Goal: Navigation & Orientation: Find specific page/section

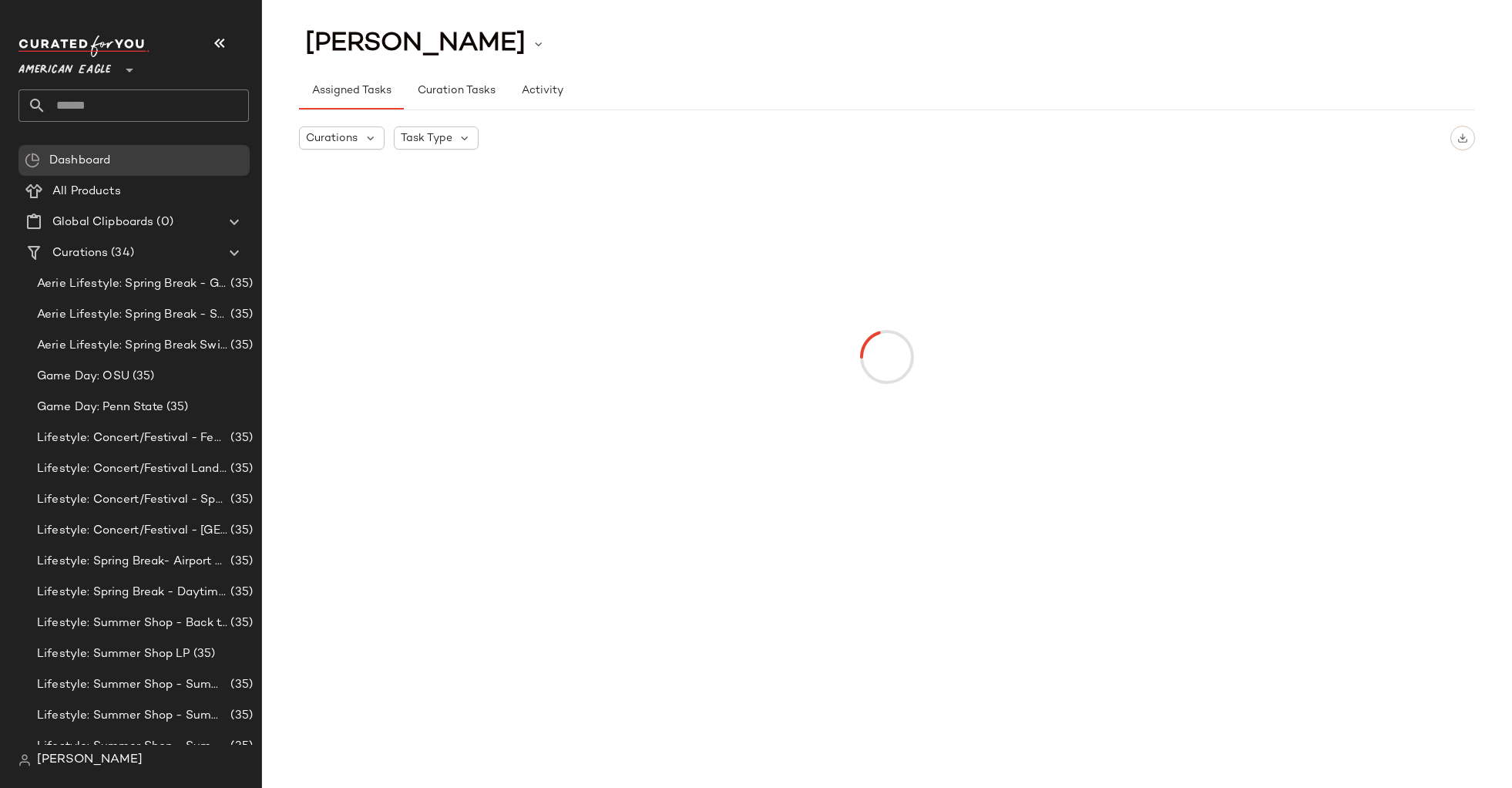
click at [95, 61] on span "American Eagle" at bounding box center [64, 66] width 93 height 28
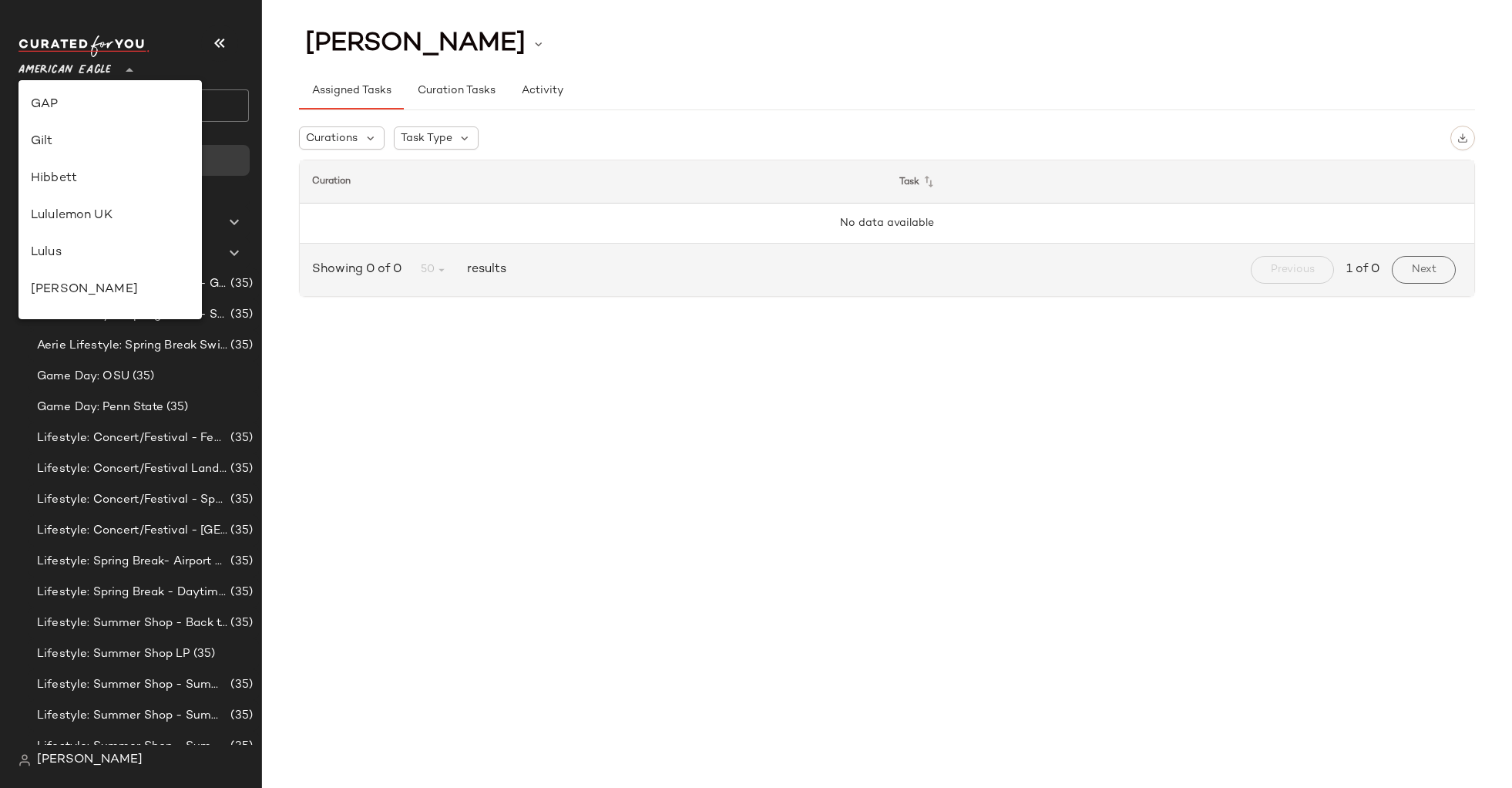
scroll to position [185, 0]
click at [78, 214] on div "Debenhams" at bounding box center [110, 216] width 159 height 18
type input "**"
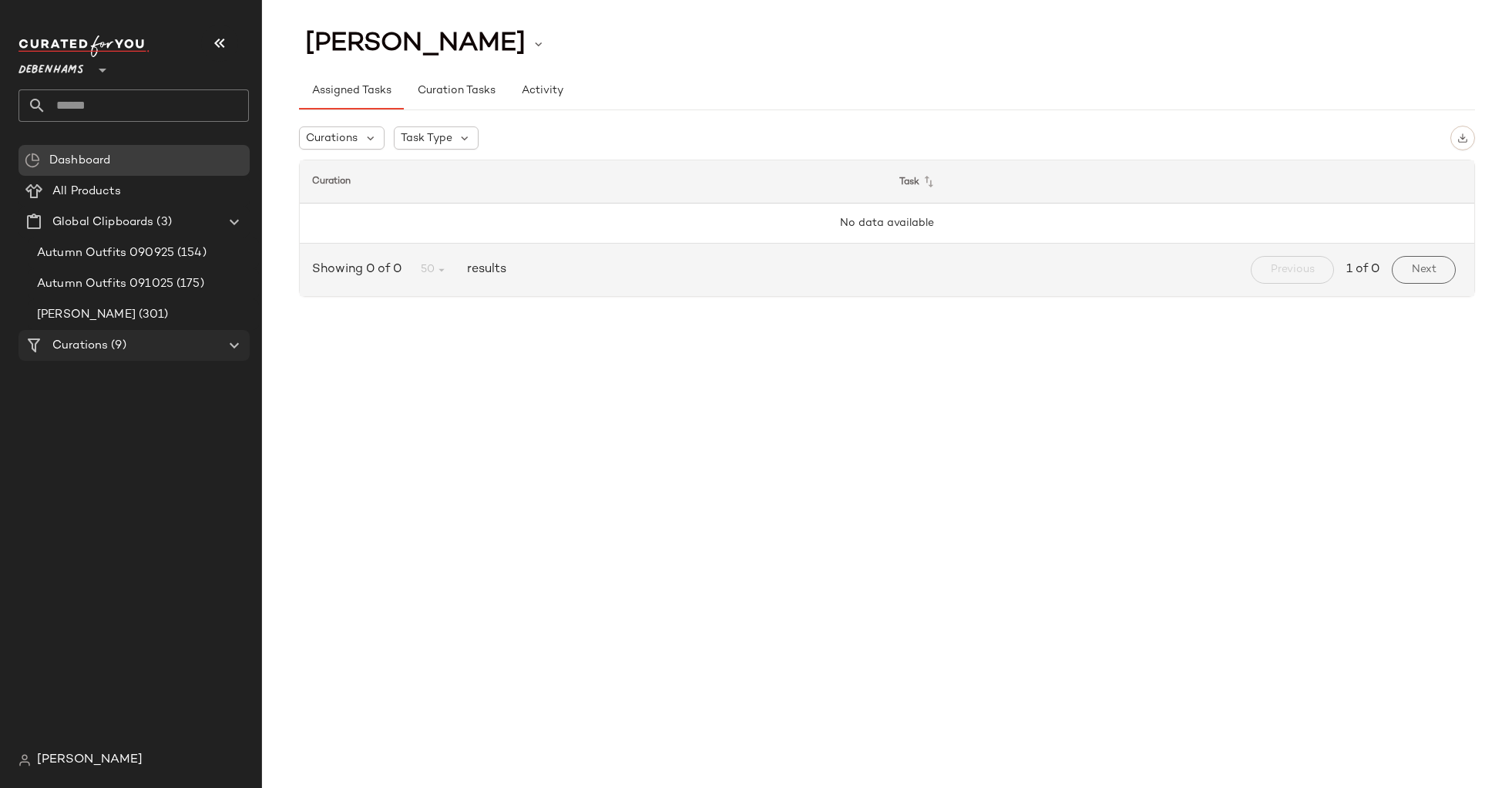
click at [132, 346] on div "Curations (9)" at bounding box center [134, 345] width 174 height 17
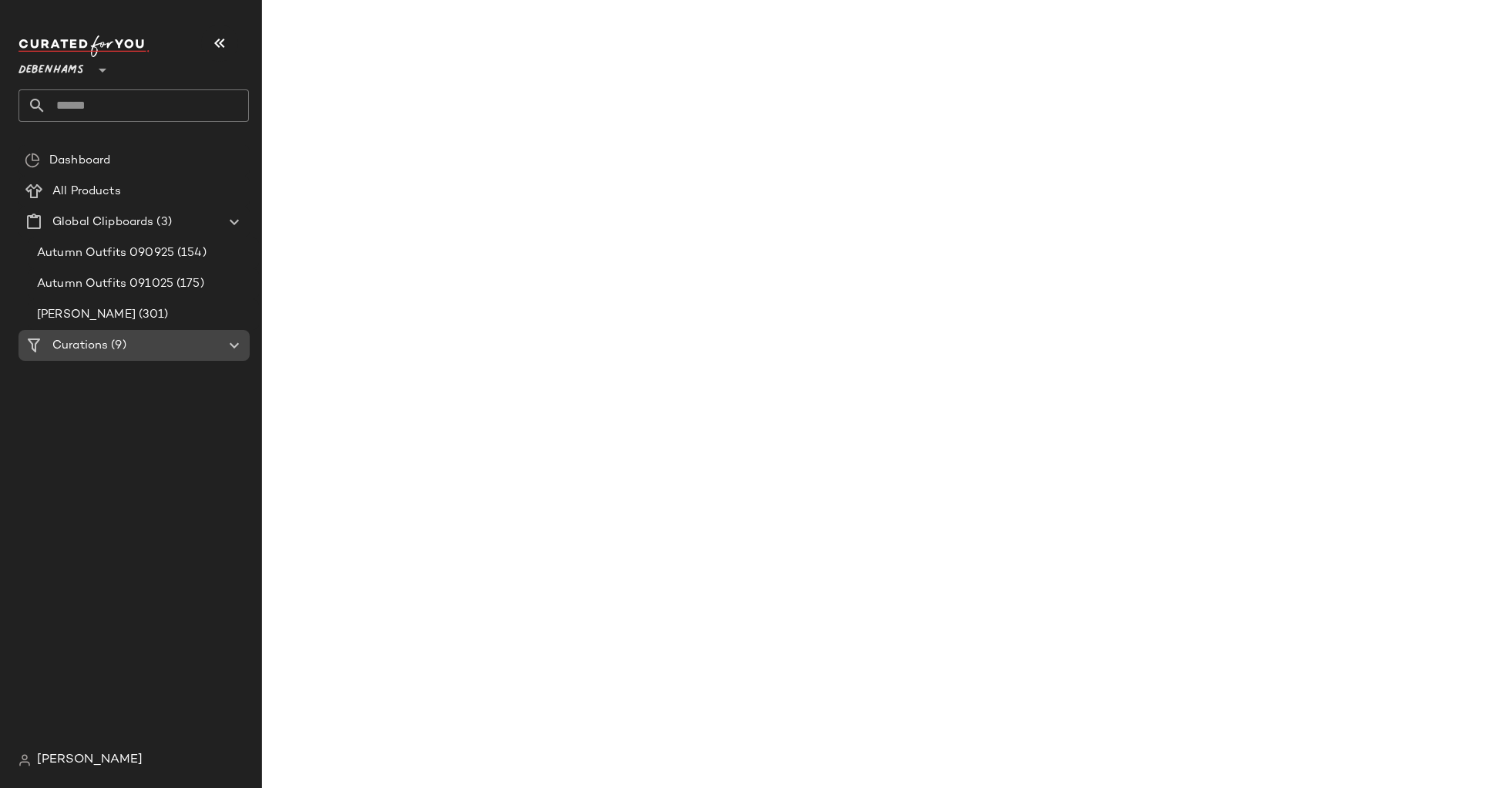
click at [132, 348] on div "Curations (9)" at bounding box center [134, 345] width 174 height 17
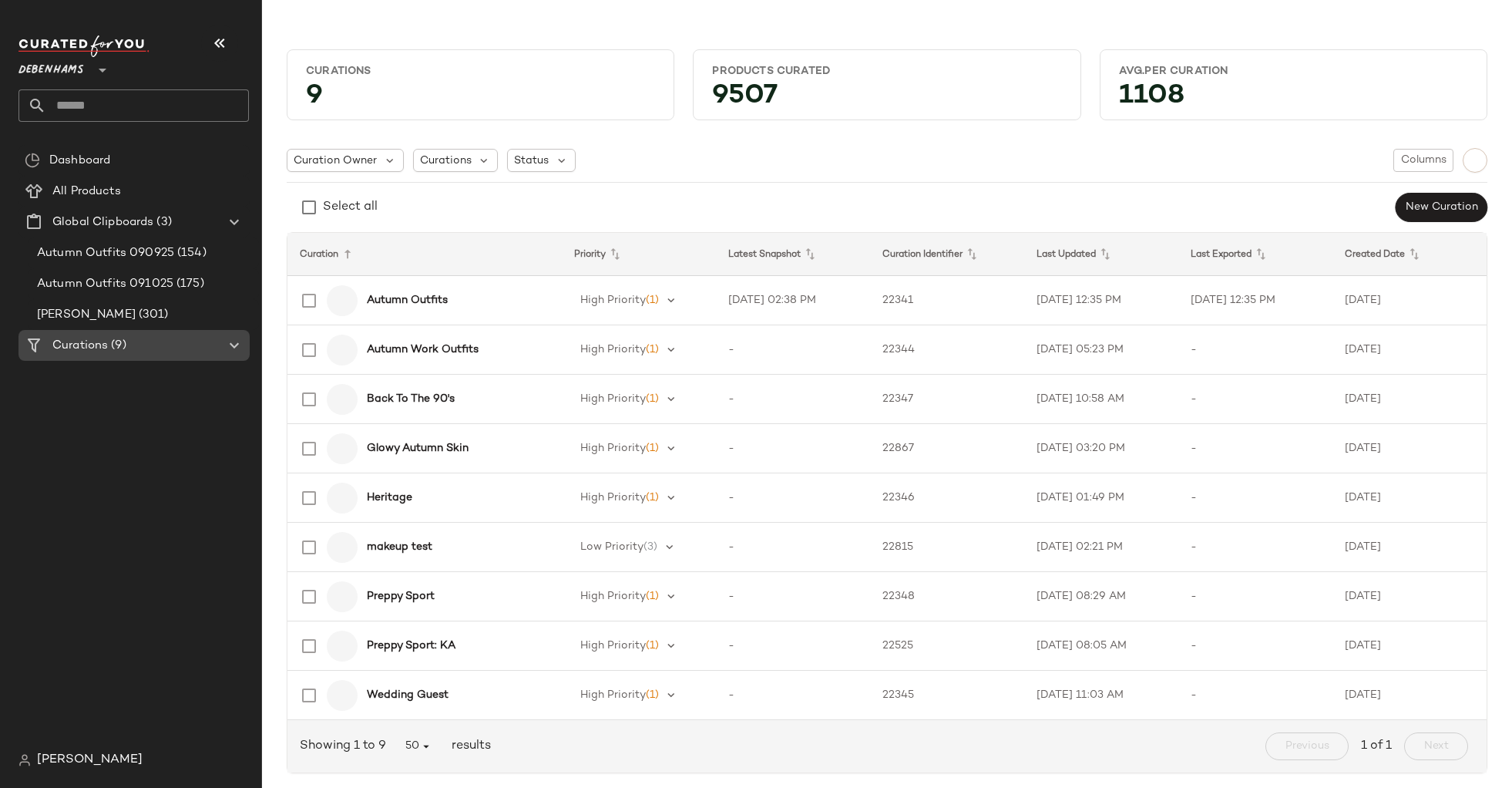
click at [132, 348] on div "Curations (9)" at bounding box center [134, 345] width 174 height 17
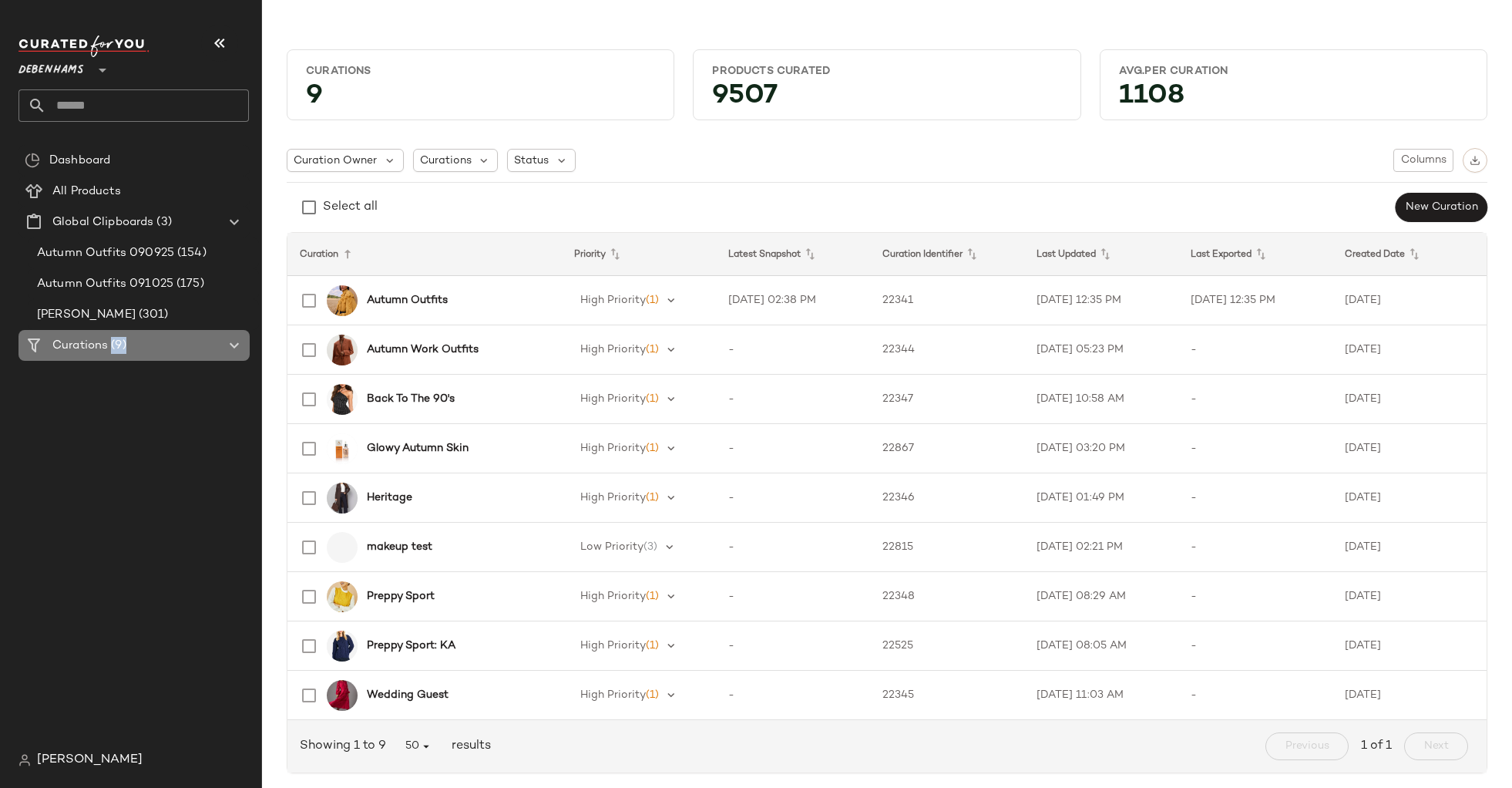
click at [132, 348] on div "Curations (9)" at bounding box center [134, 345] width 174 height 17
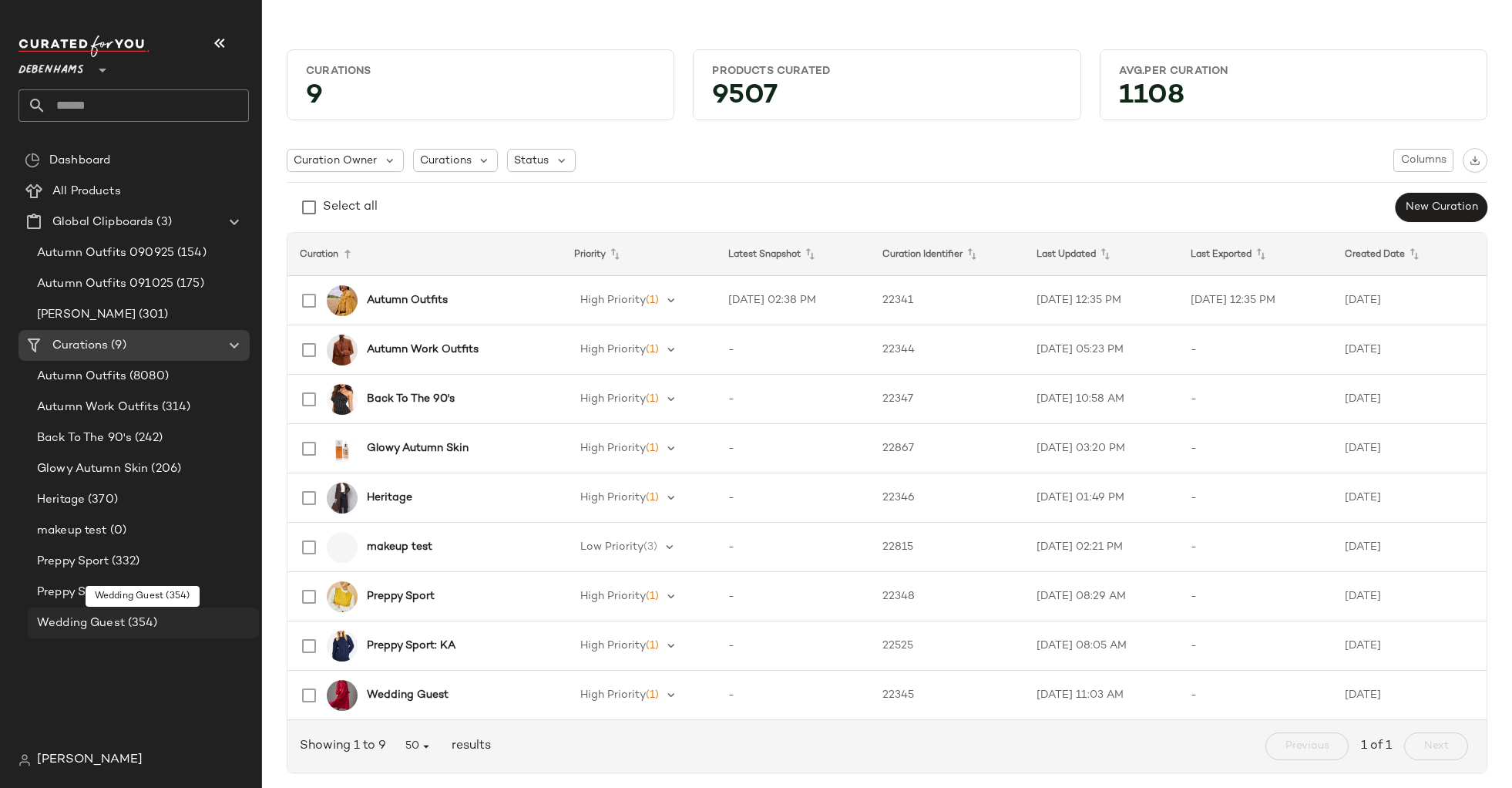
click at [83, 619] on span "Wedding Guest" at bounding box center [81, 622] width 88 height 17
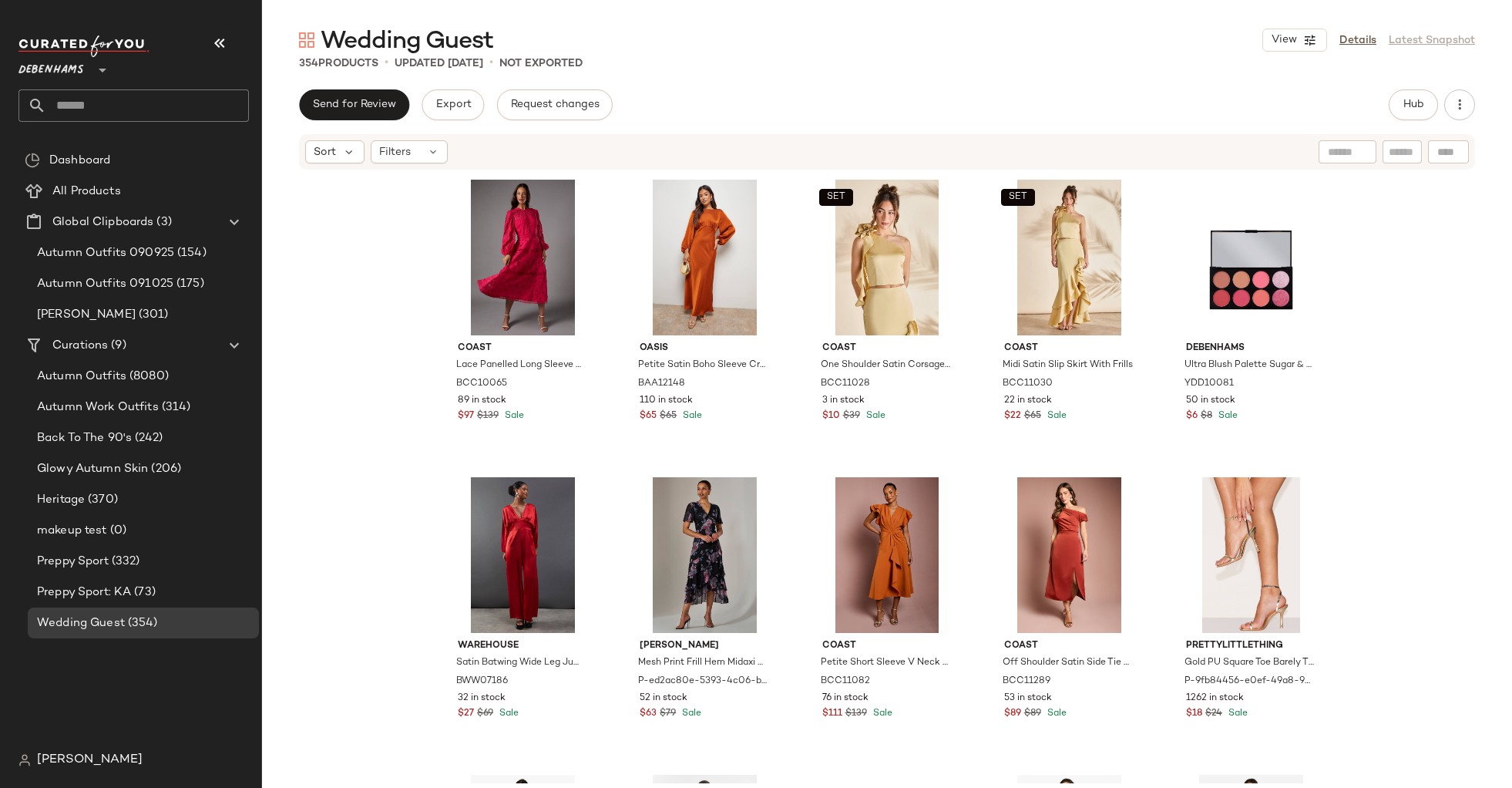
click at [1438, 38] on div "View Details Latest Snapshot" at bounding box center [1368, 40] width 212 height 23
click at [97, 467] on span "Glowy Autumn Skin" at bounding box center [92, 469] width 111 height 17
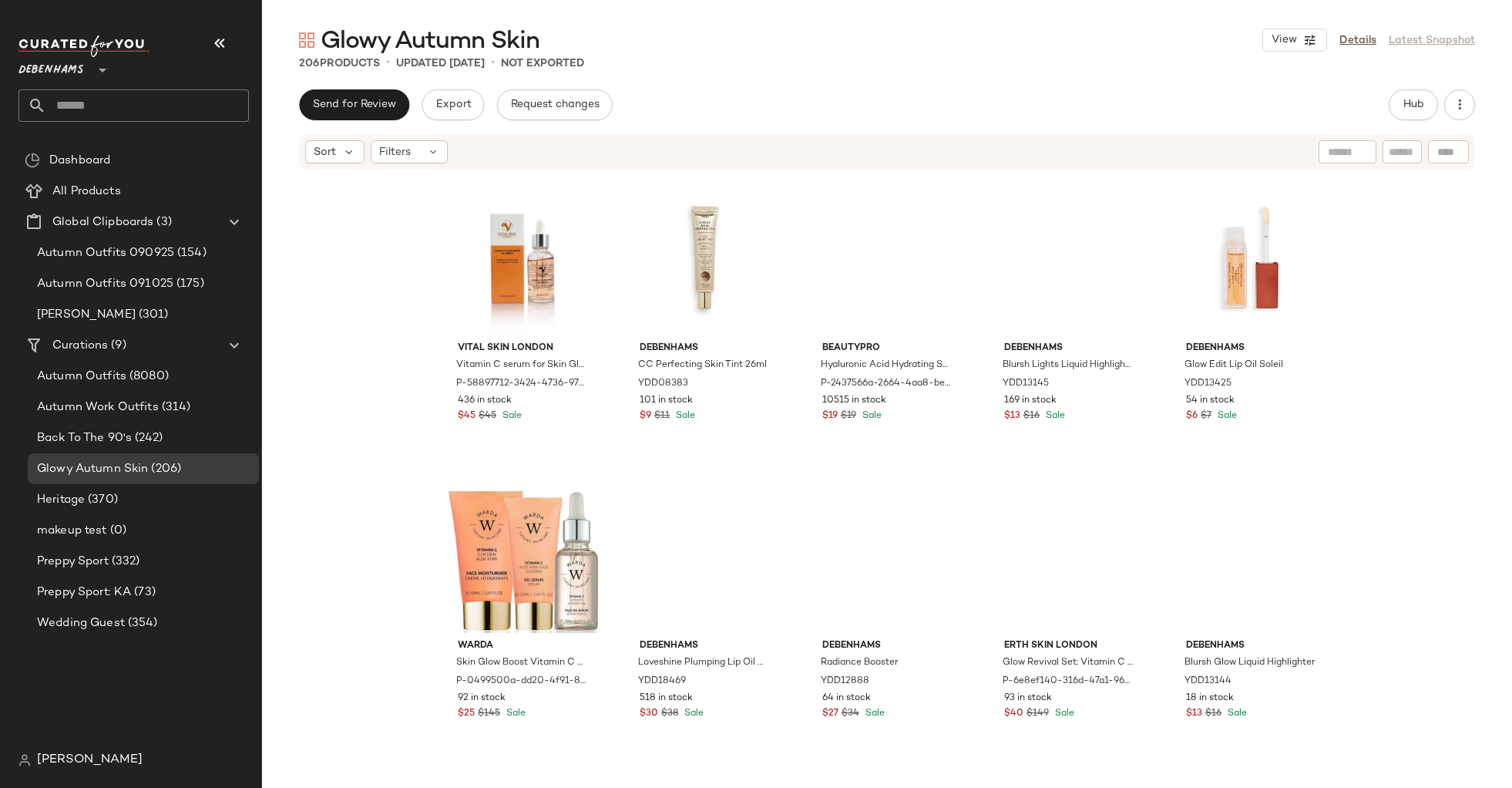
click at [1459, 42] on div "View Details Latest Snapshot" at bounding box center [1368, 40] width 212 height 23
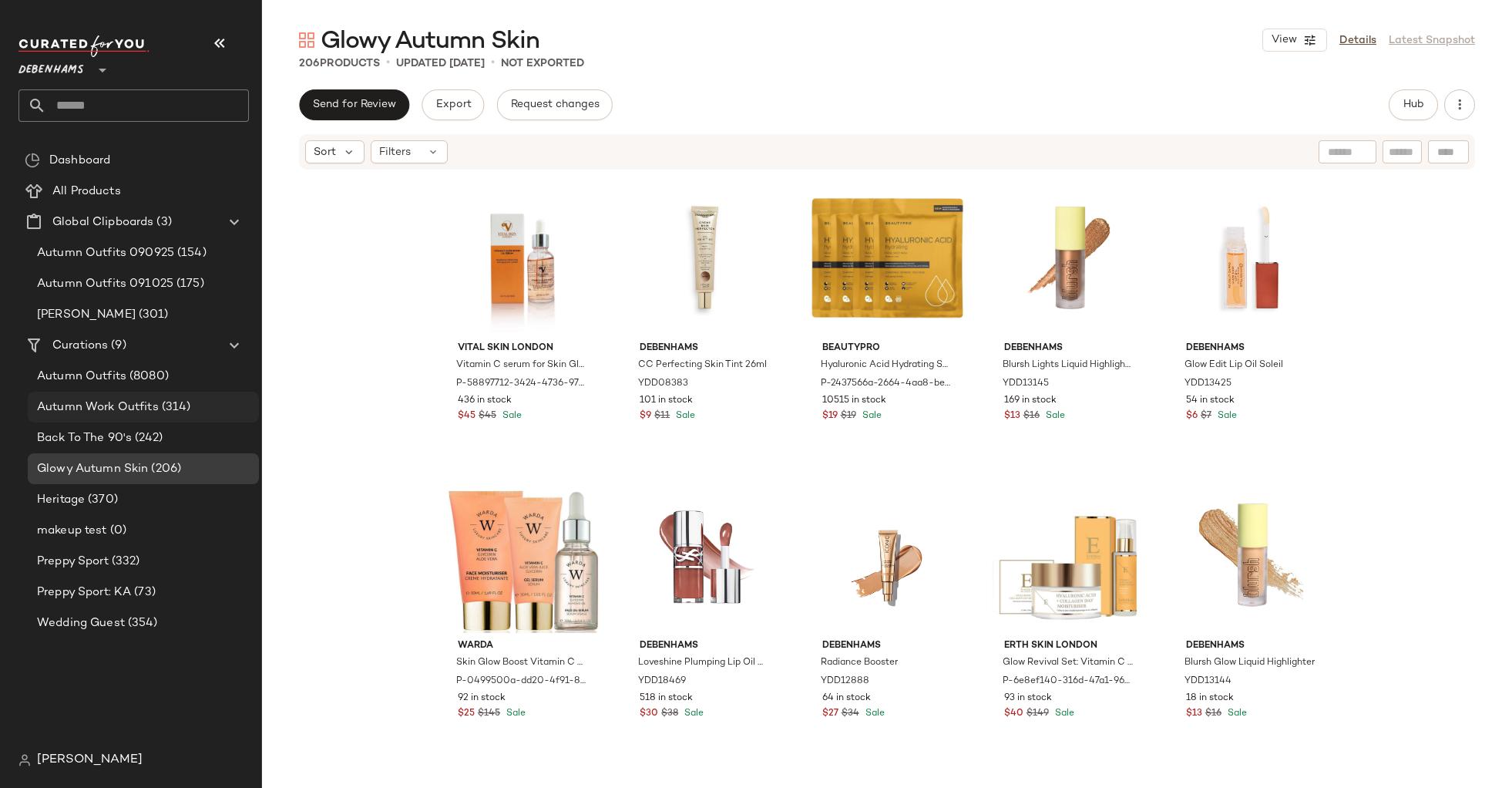
click at [144, 393] on div "Autumn Work Outfits (314)" at bounding box center [143, 407] width 232 height 31
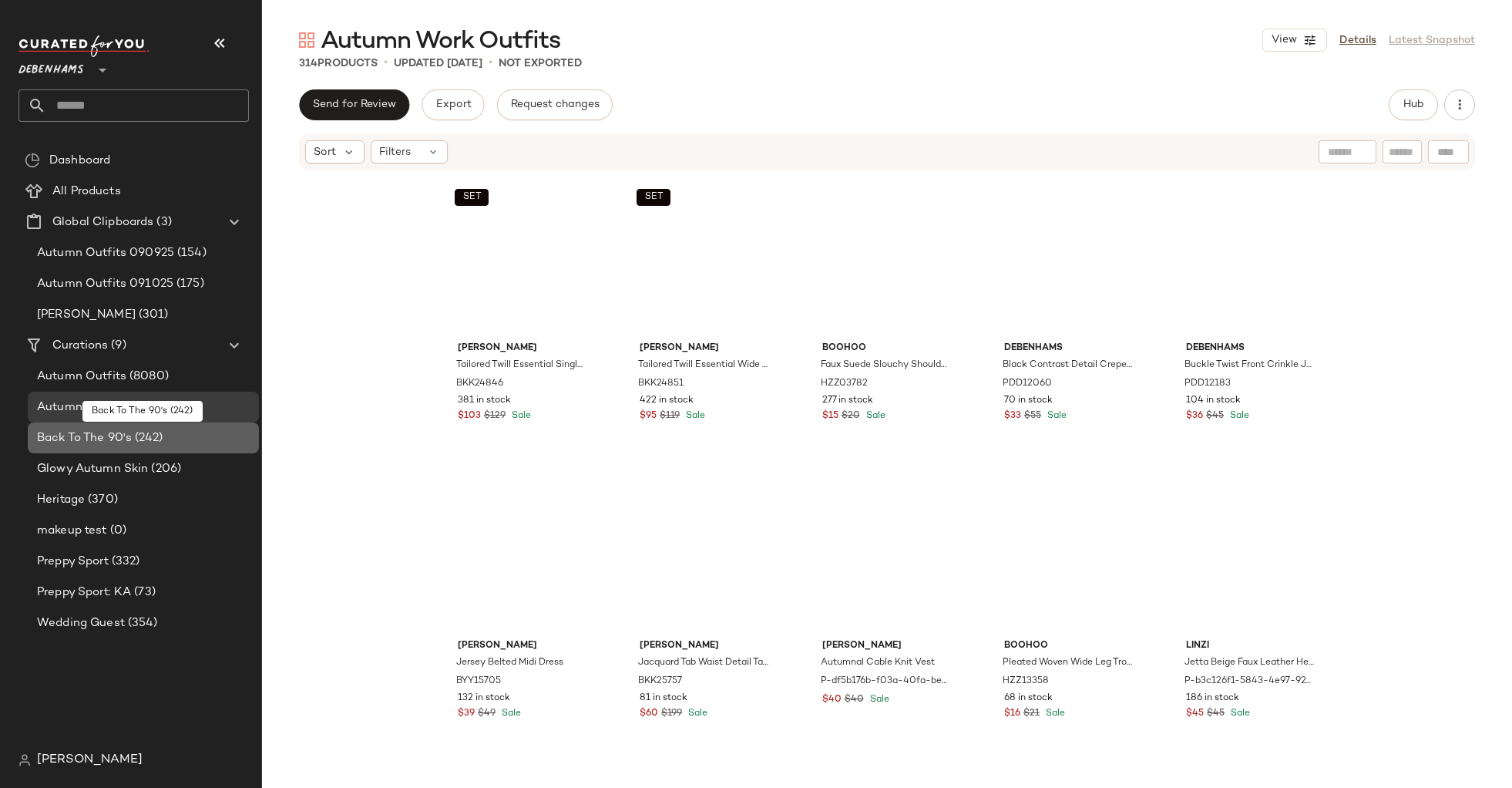
click at [141, 440] on span "(242)" at bounding box center [147, 438] width 31 height 17
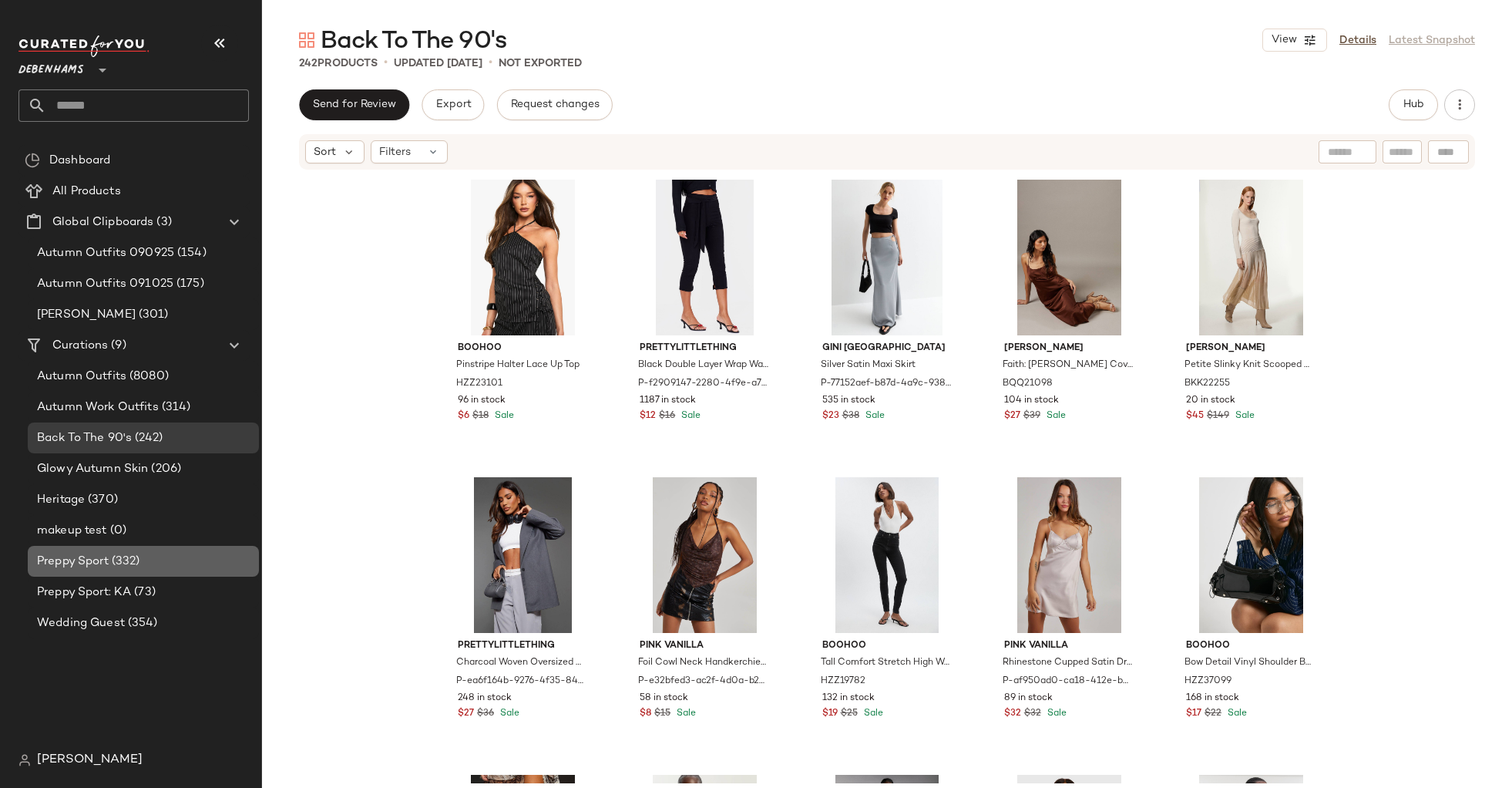
click at [79, 566] on span "Preppy Sport" at bounding box center [73, 561] width 72 height 17
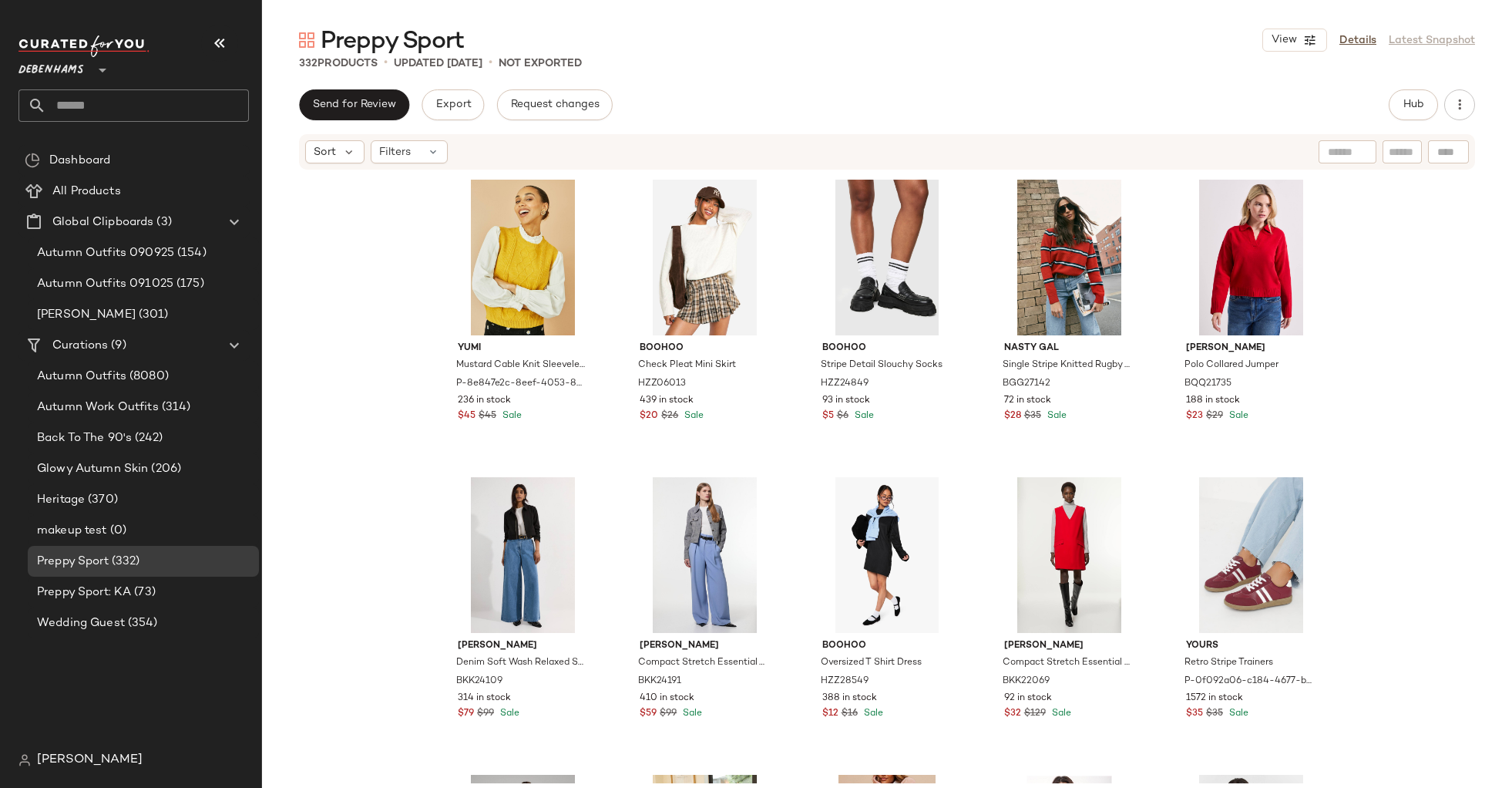
click at [1461, 36] on div "View Details Latest Snapshot" at bounding box center [1368, 40] width 212 height 23
click at [115, 365] on div "Autumn Outfits (8080)" at bounding box center [143, 376] width 232 height 31
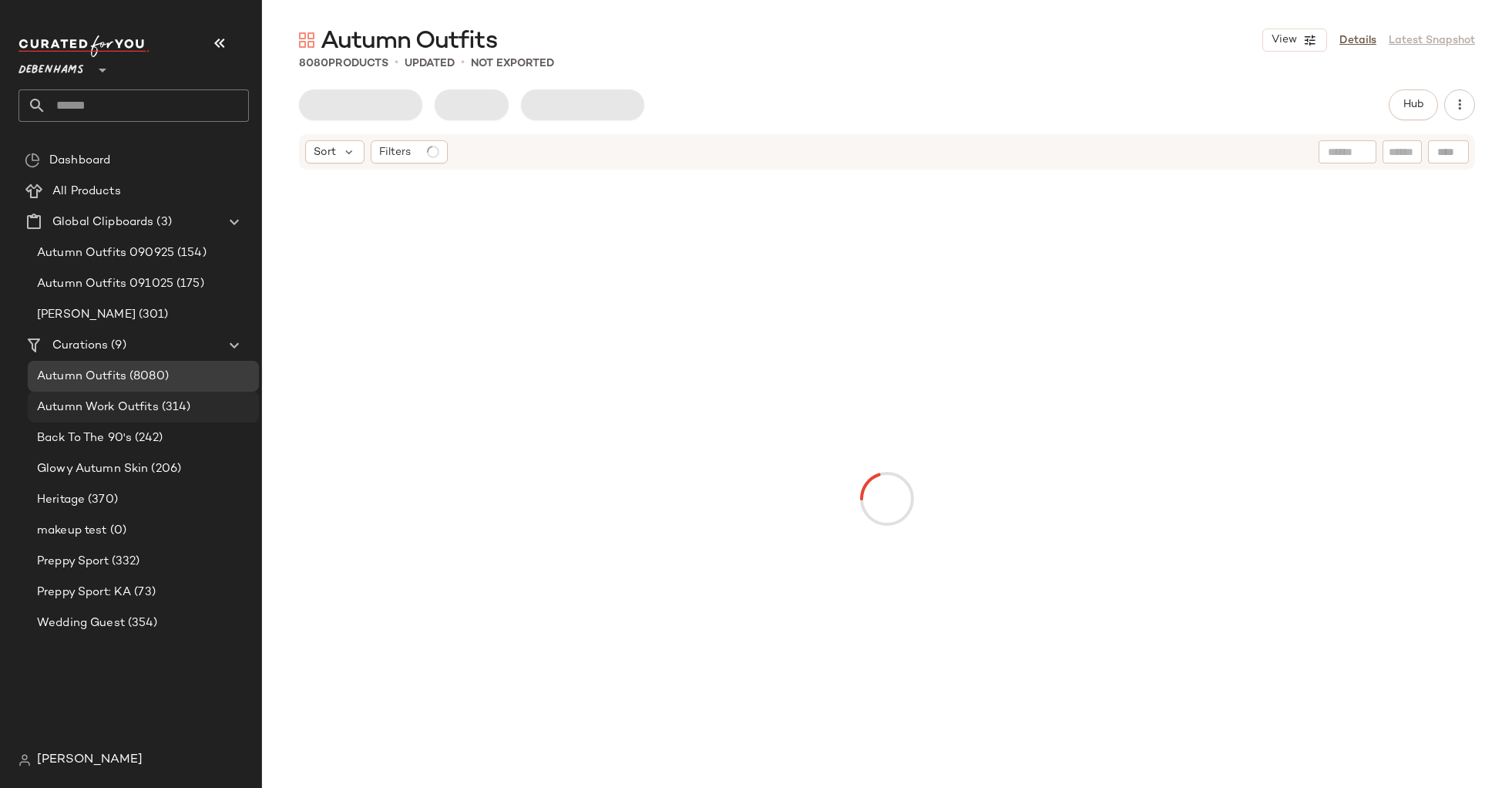
click at [112, 413] on span "Autumn Work Outfits" at bounding box center [97, 406] width 121 height 17
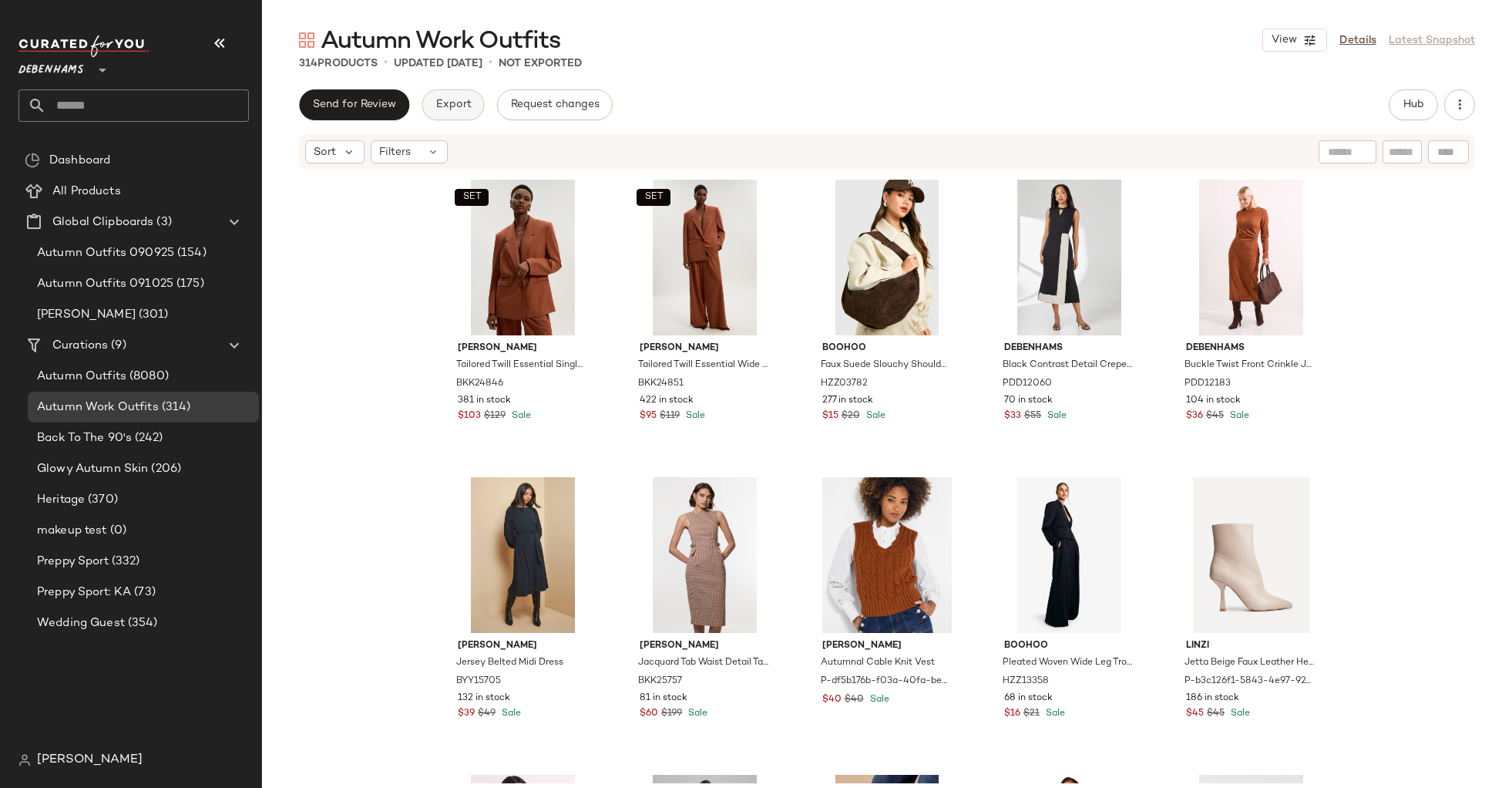
click at [446, 106] on span "Export" at bounding box center [452, 104] width 36 height 12
click at [1444, 44] on div "View Details Latest Snapshot" at bounding box center [1368, 40] width 212 height 23
click at [62, 749] on div "[PERSON_NAME]" at bounding box center [140, 760] width 243 height 31
click at [60, 759] on span "[PERSON_NAME]" at bounding box center [89, 760] width 106 height 18
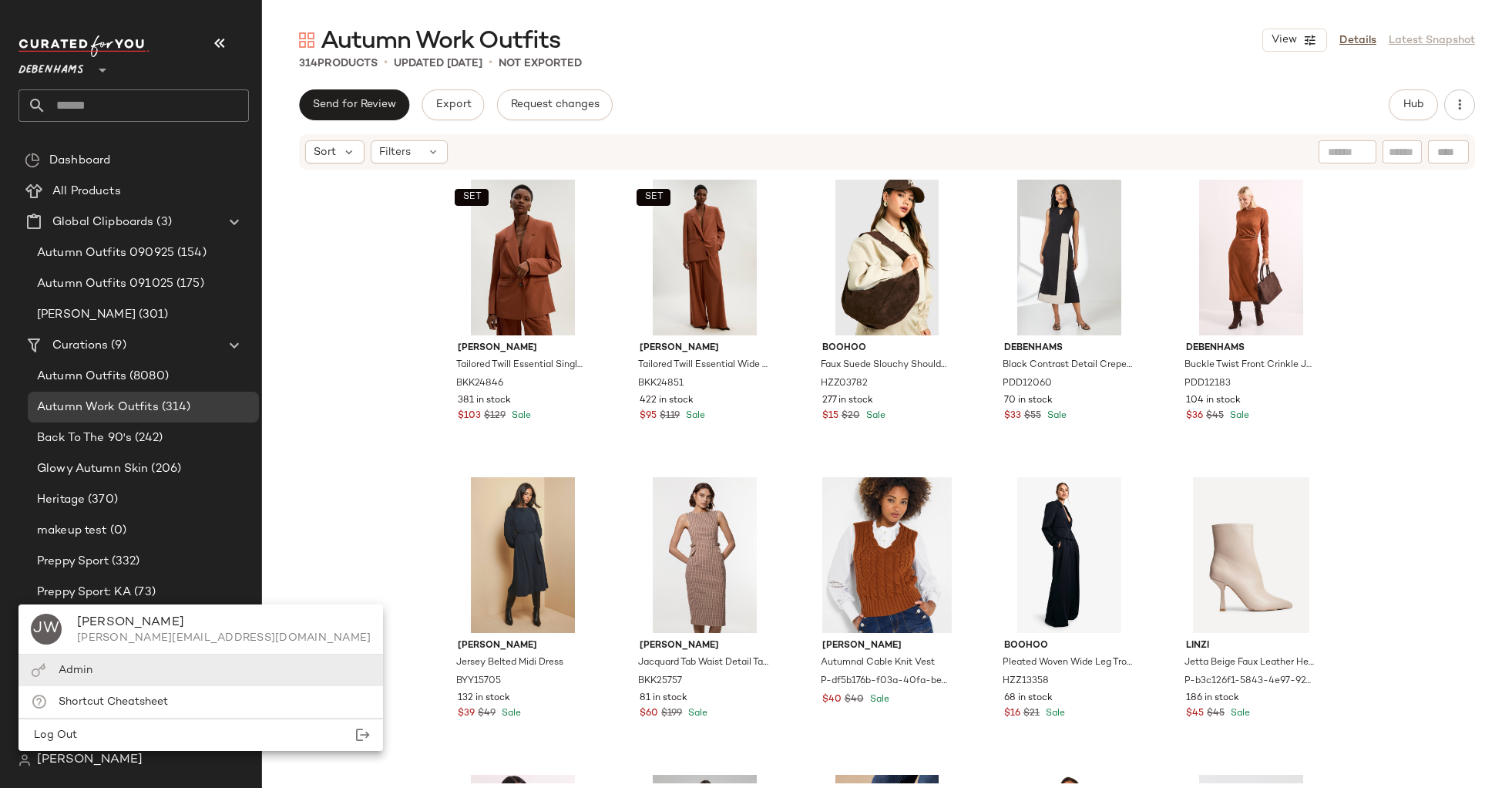
click at [74, 667] on span "Admin" at bounding box center [75, 670] width 34 height 12
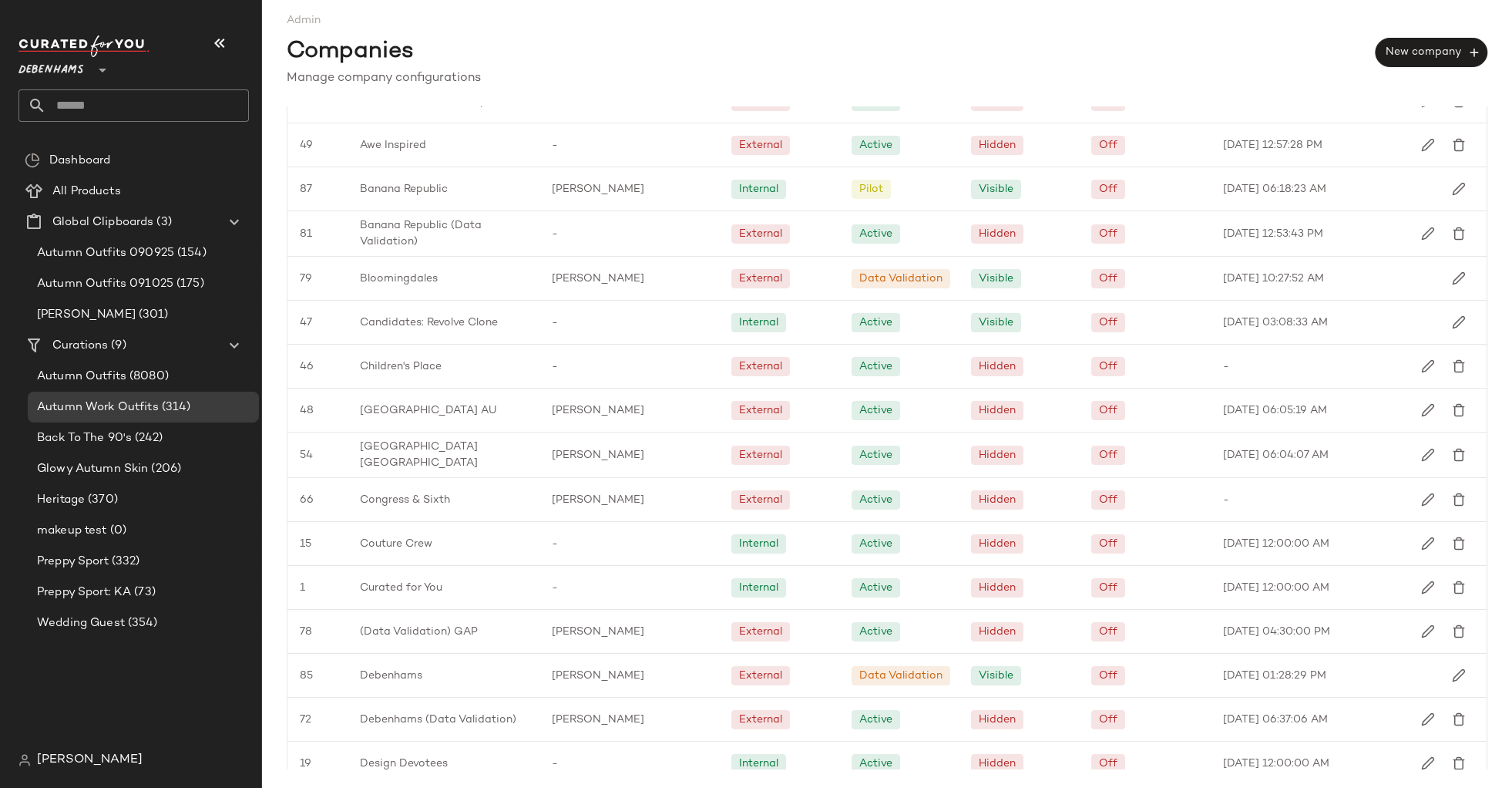
scroll to position [555, 0]
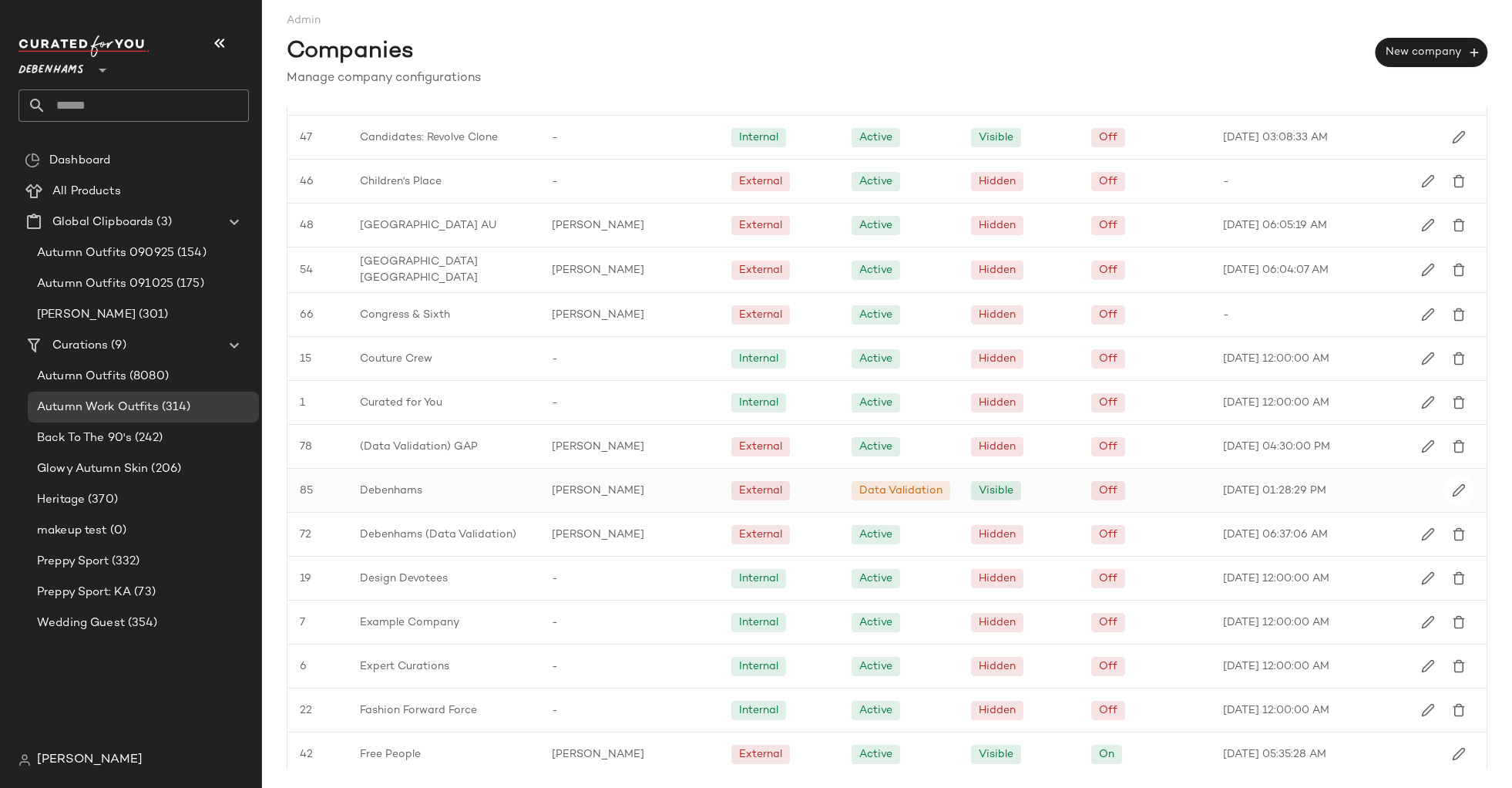
click at [379, 492] on span "Debenhams" at bounding box center [392, 491] width 63 height 17
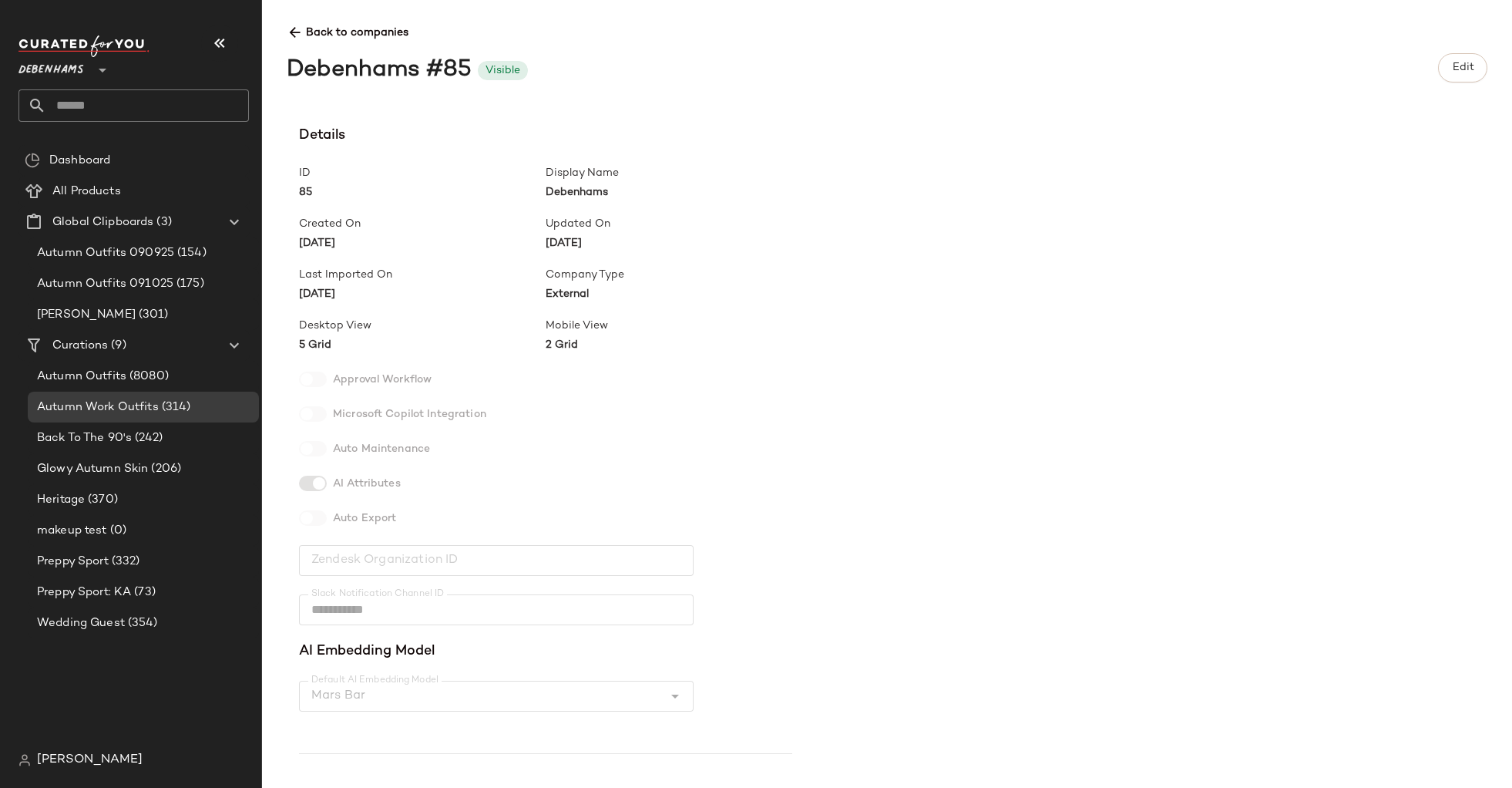
scroll to position [354, 0]
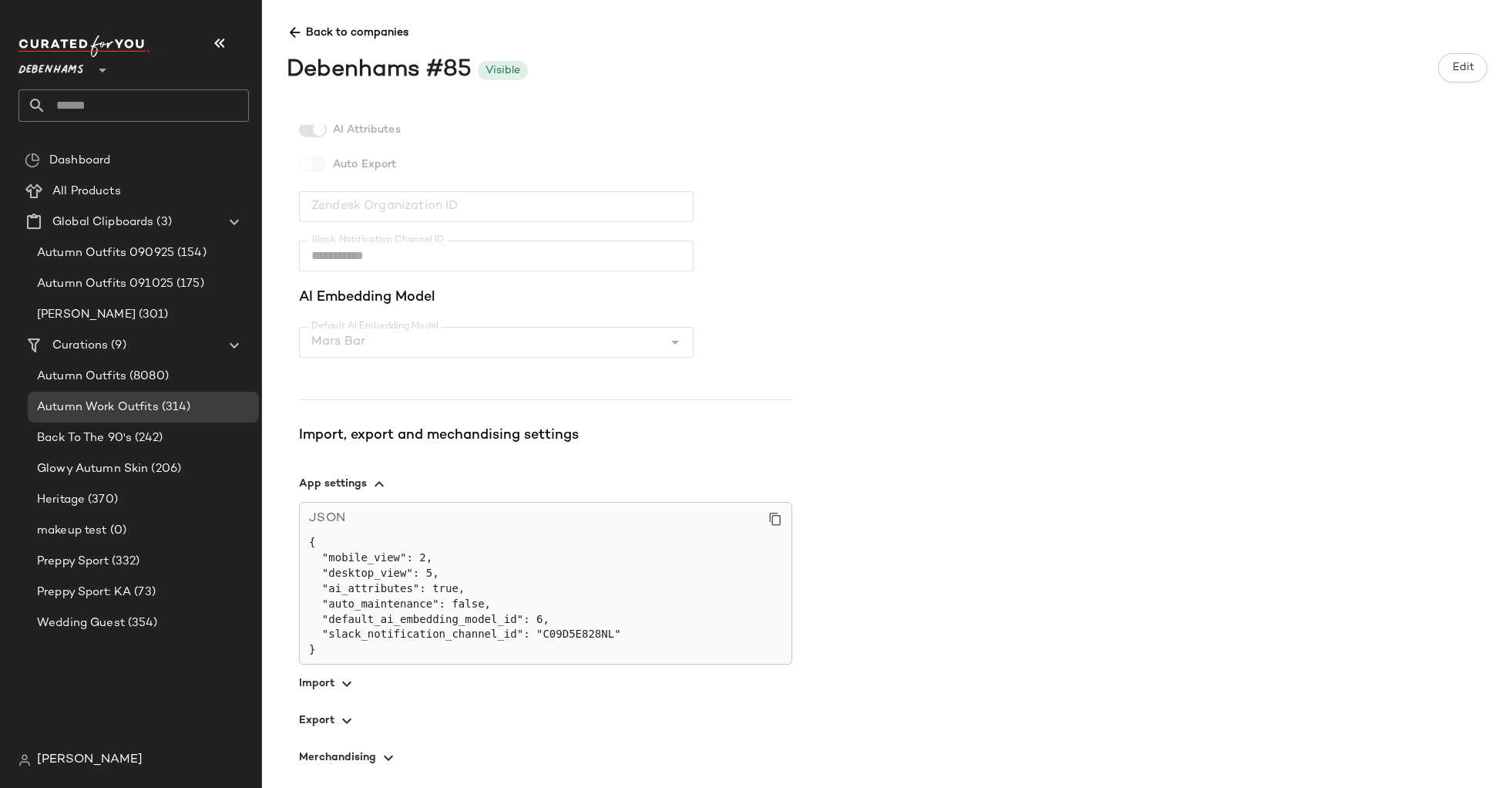
click at [335, 718] on span "button" at bounding box center [545, 720] width 494 height 37
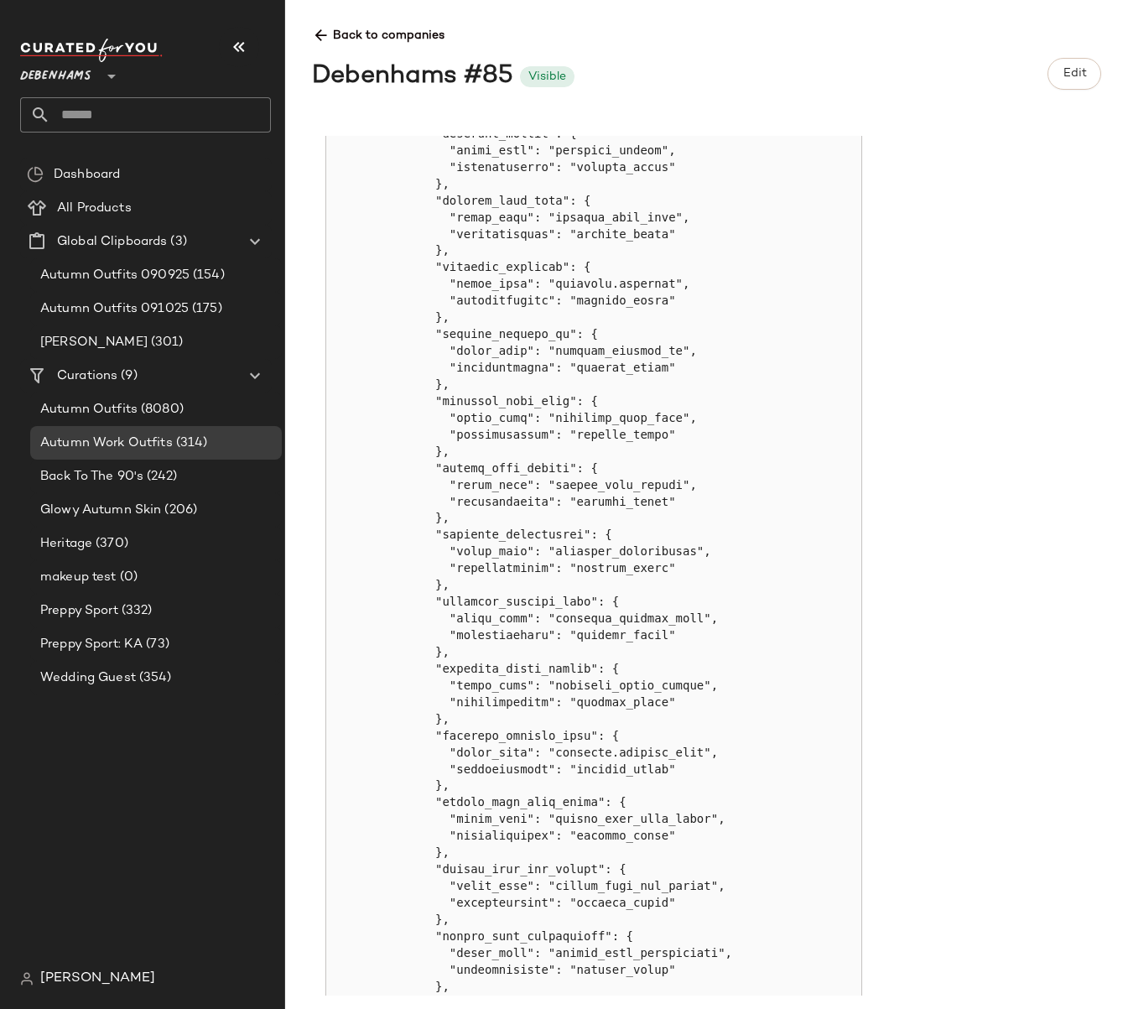
scroll to position [0, 0]
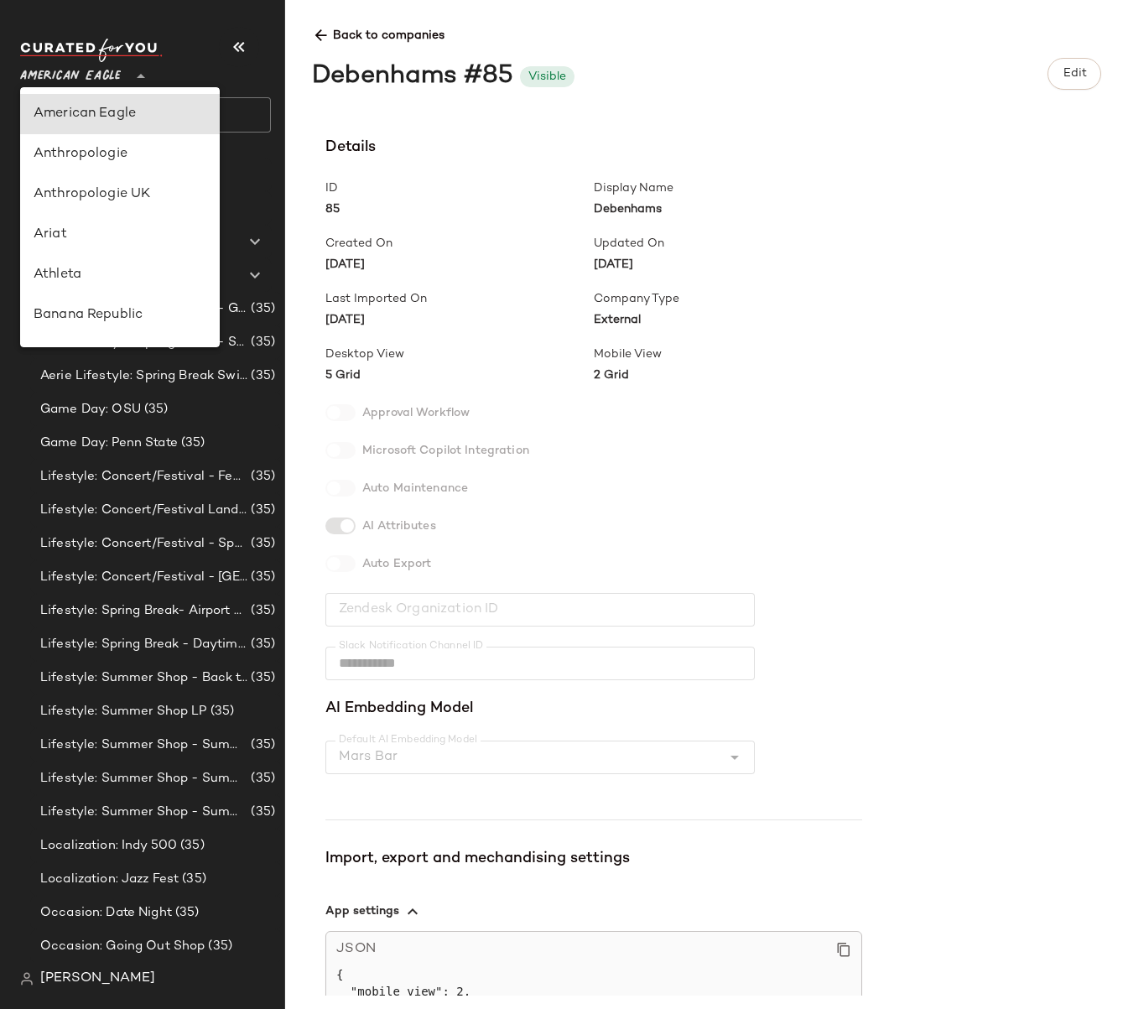
click at [78, 85] on span "American Eagle" at bounding box center [70, 72] width 101 height 30
click at [58, 73] on span "American Eagle" at bounding box center [70, 72] width 101 height 30
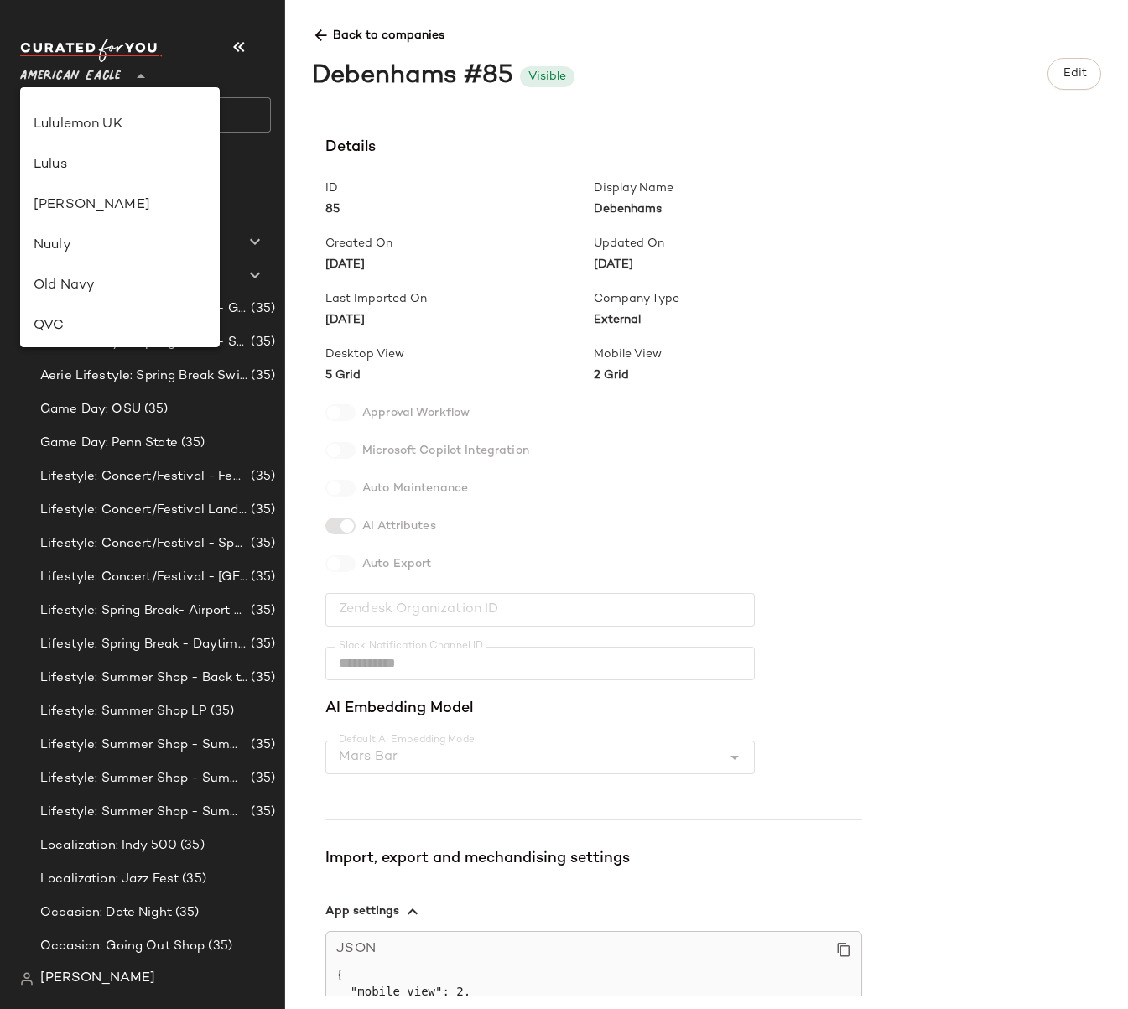
scroll to position [714, 0]
click at [80, 221] on div "Revolve" at bounding box center [120, 205] width 200 height 40
type input "**"
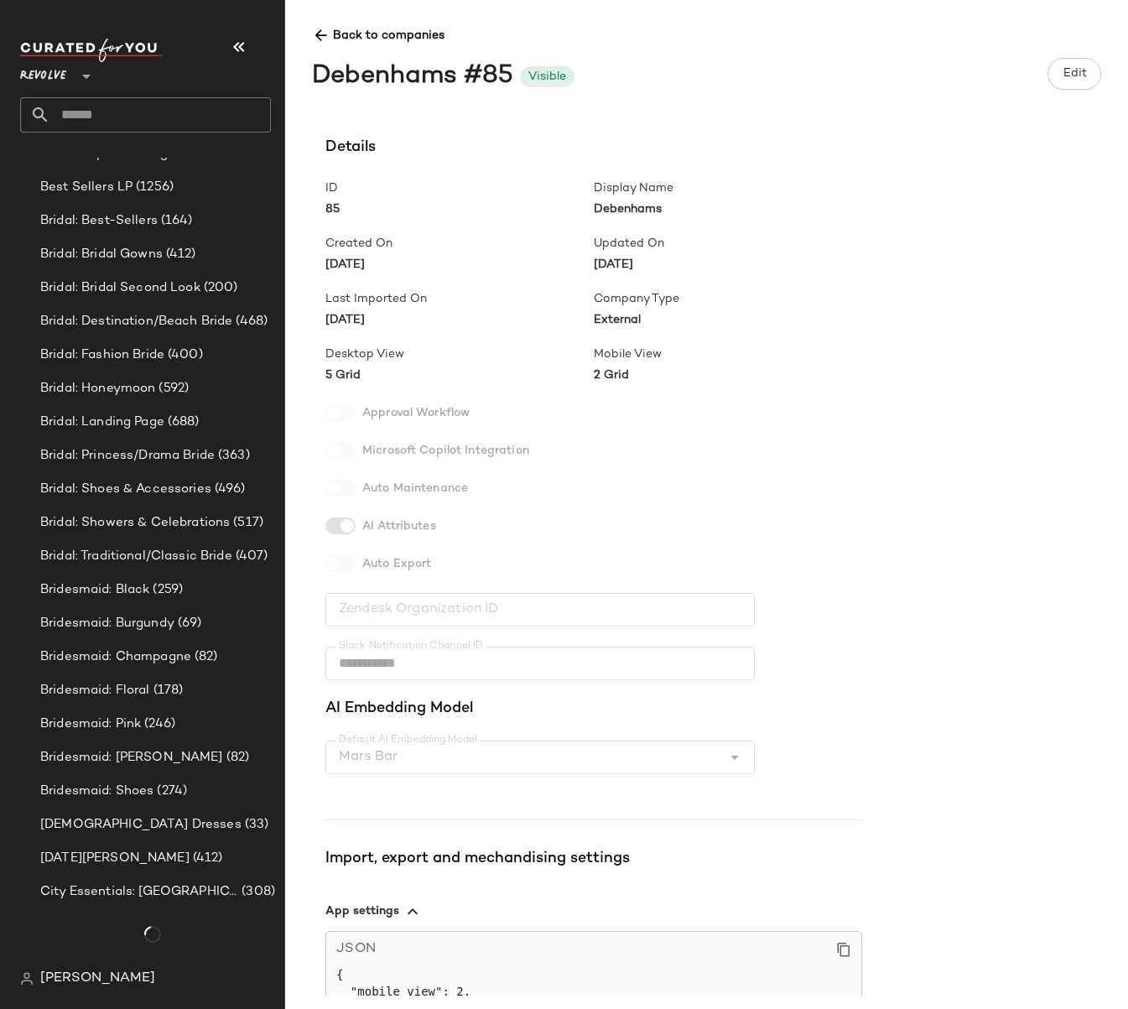
scroll to position [1668, 0]
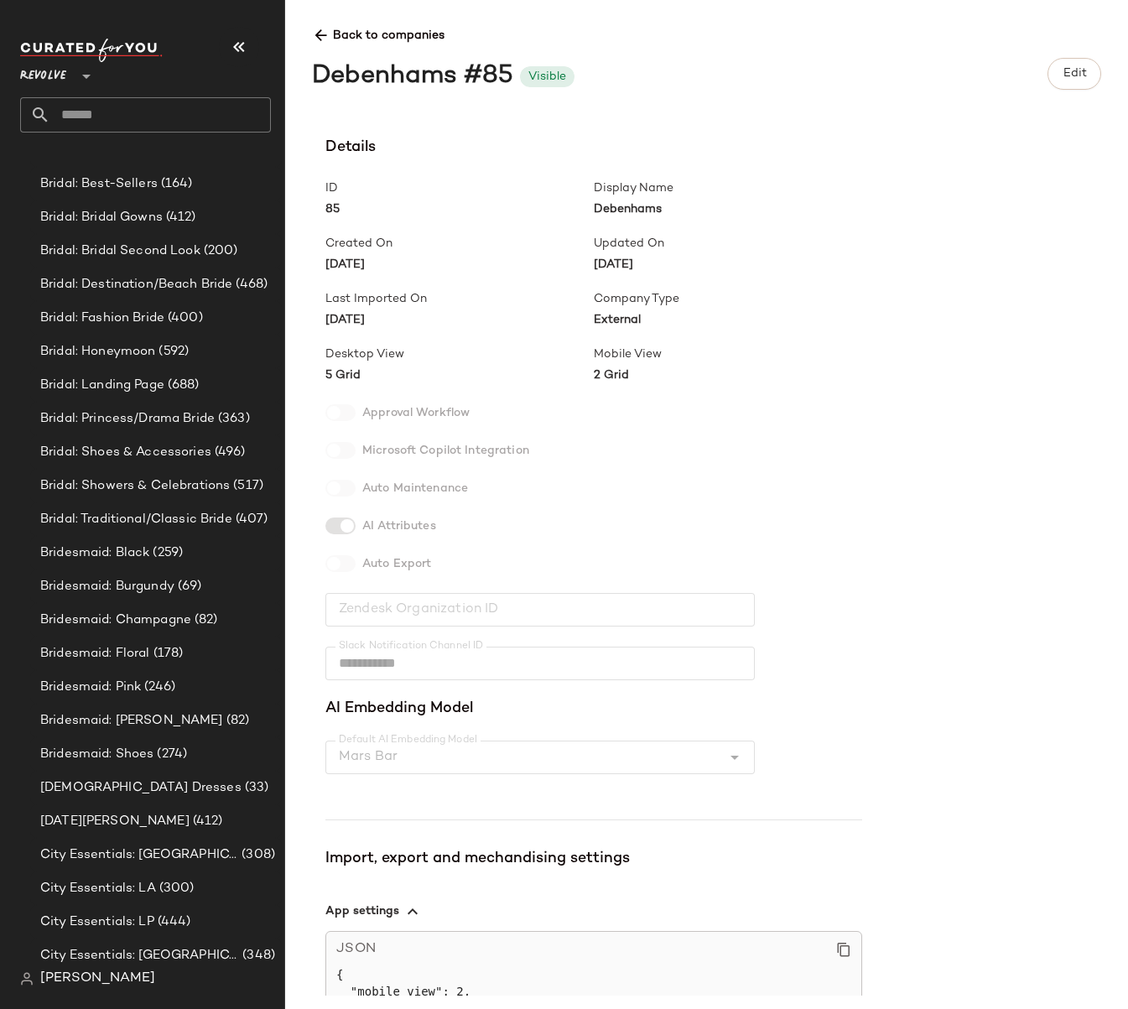
click at [95, 981] on span "[PERSON_NAME]" at bounding box center [97, 978] width 115 height 20
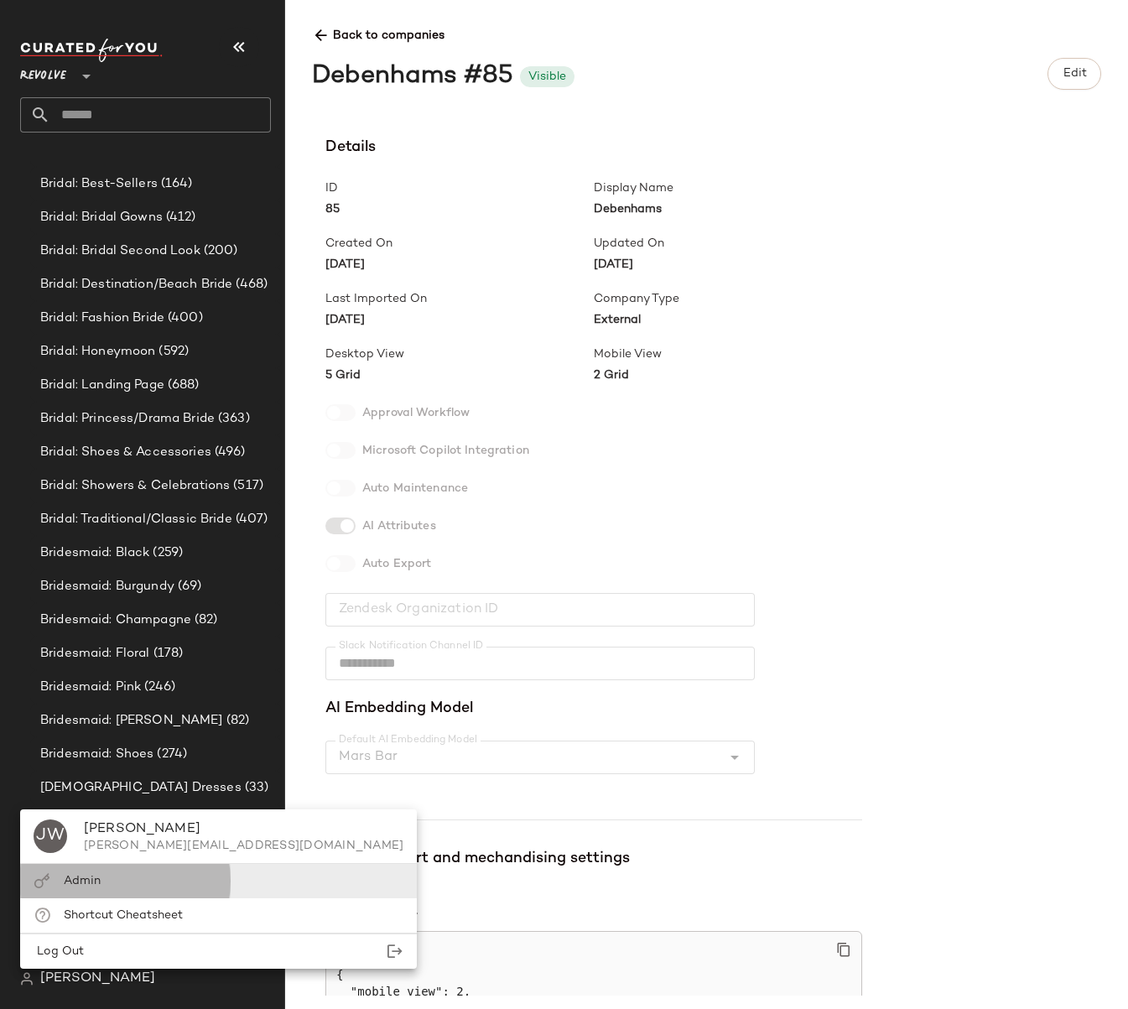
click at [81, 885] on span "Admin" at bounding box center [82, 881] width 37 height 13
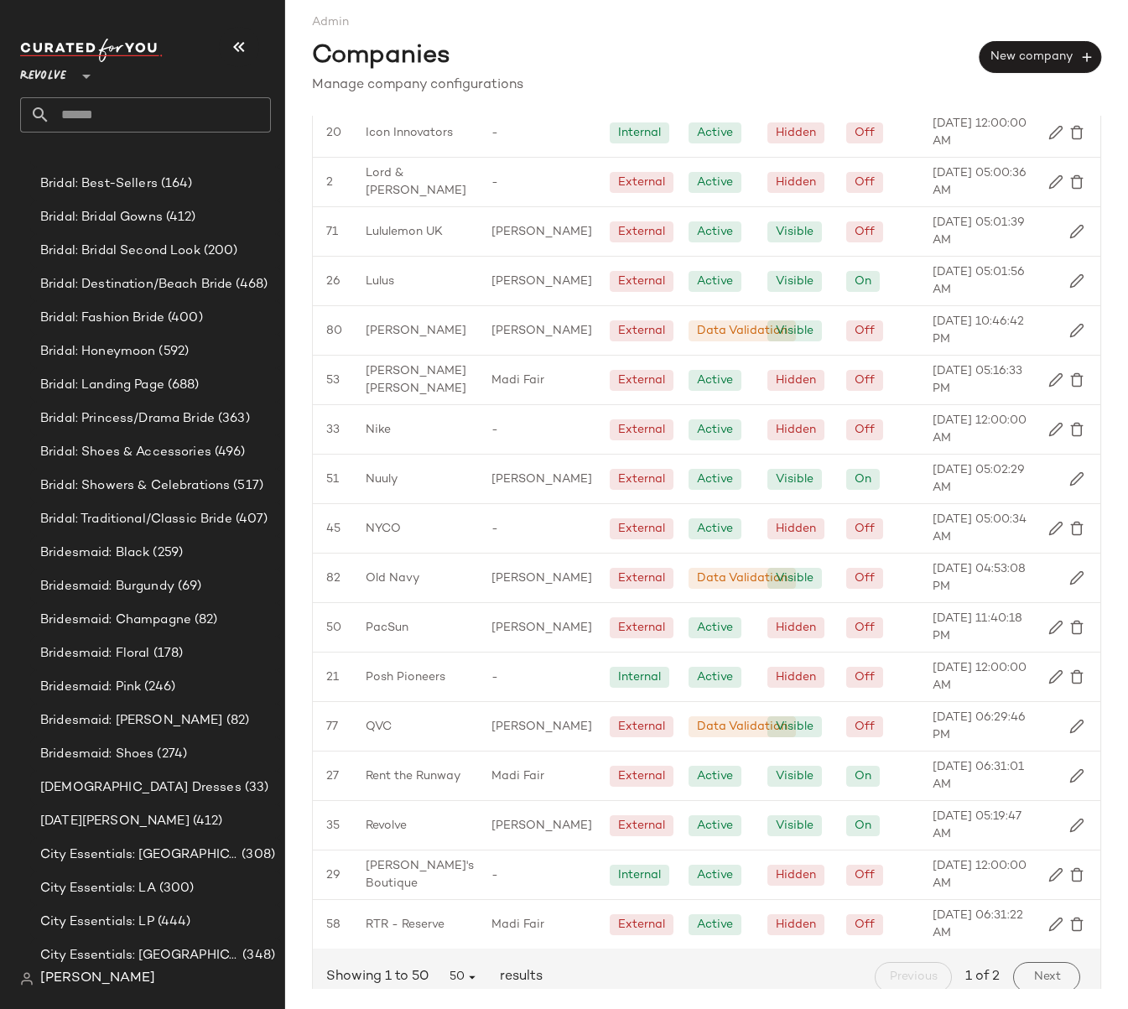
scroll to position [1705, 0]
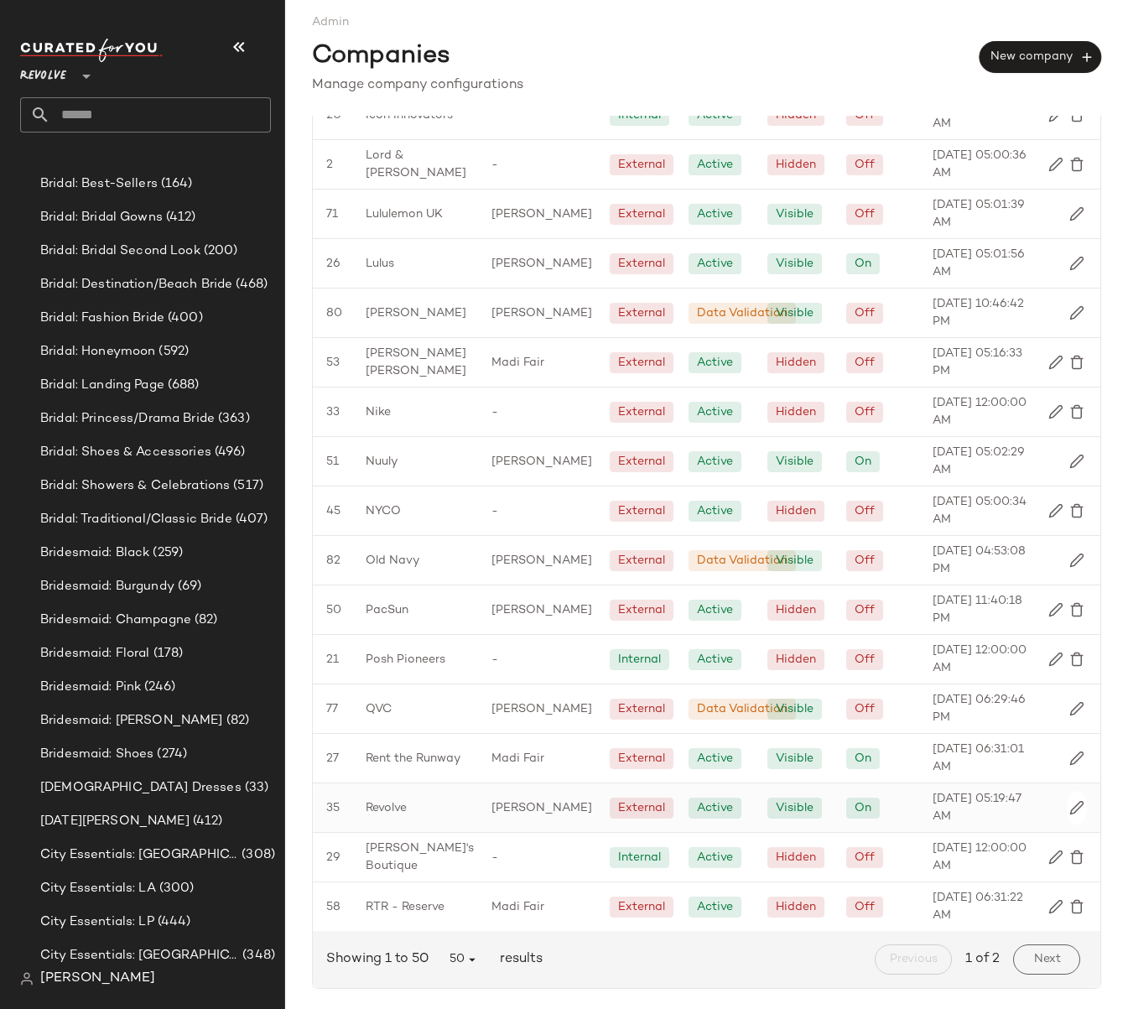
click at [414, 802] on div "Revolve" at bounding box center [415, 807] width 126 height 49
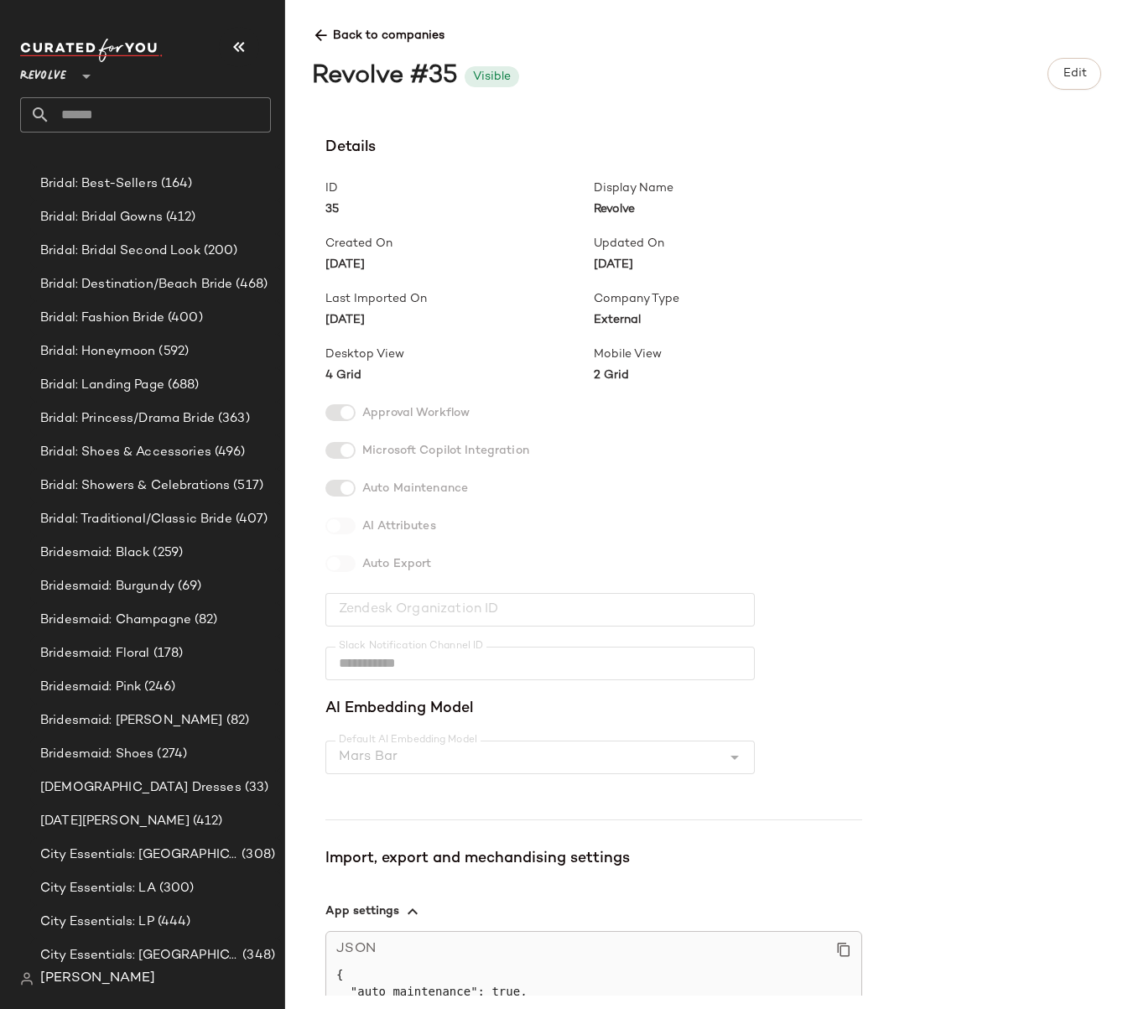
scroll to position [233, 0]
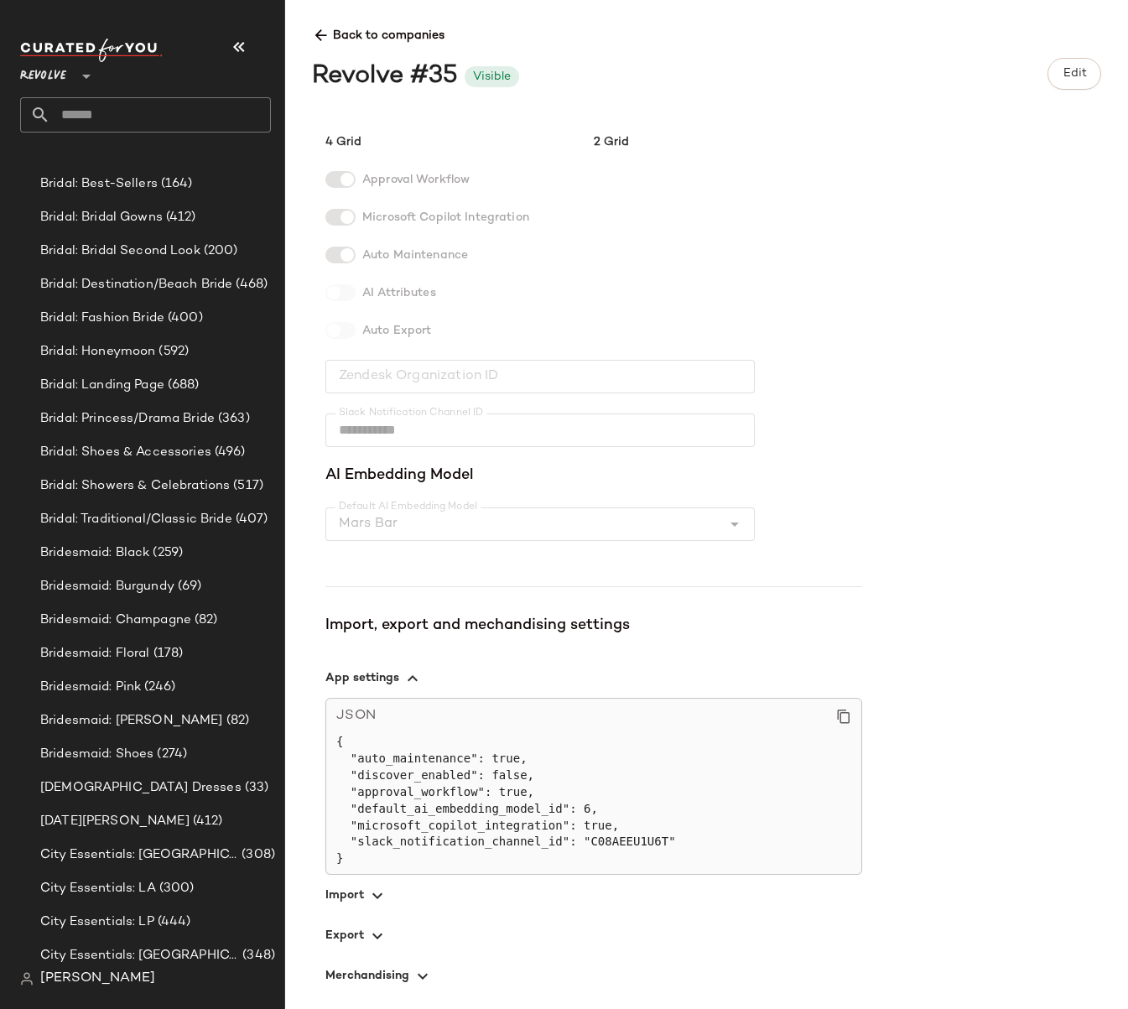
click at [374, 944] on icon "button" at bounding box center [377, 936] width 20 height 20
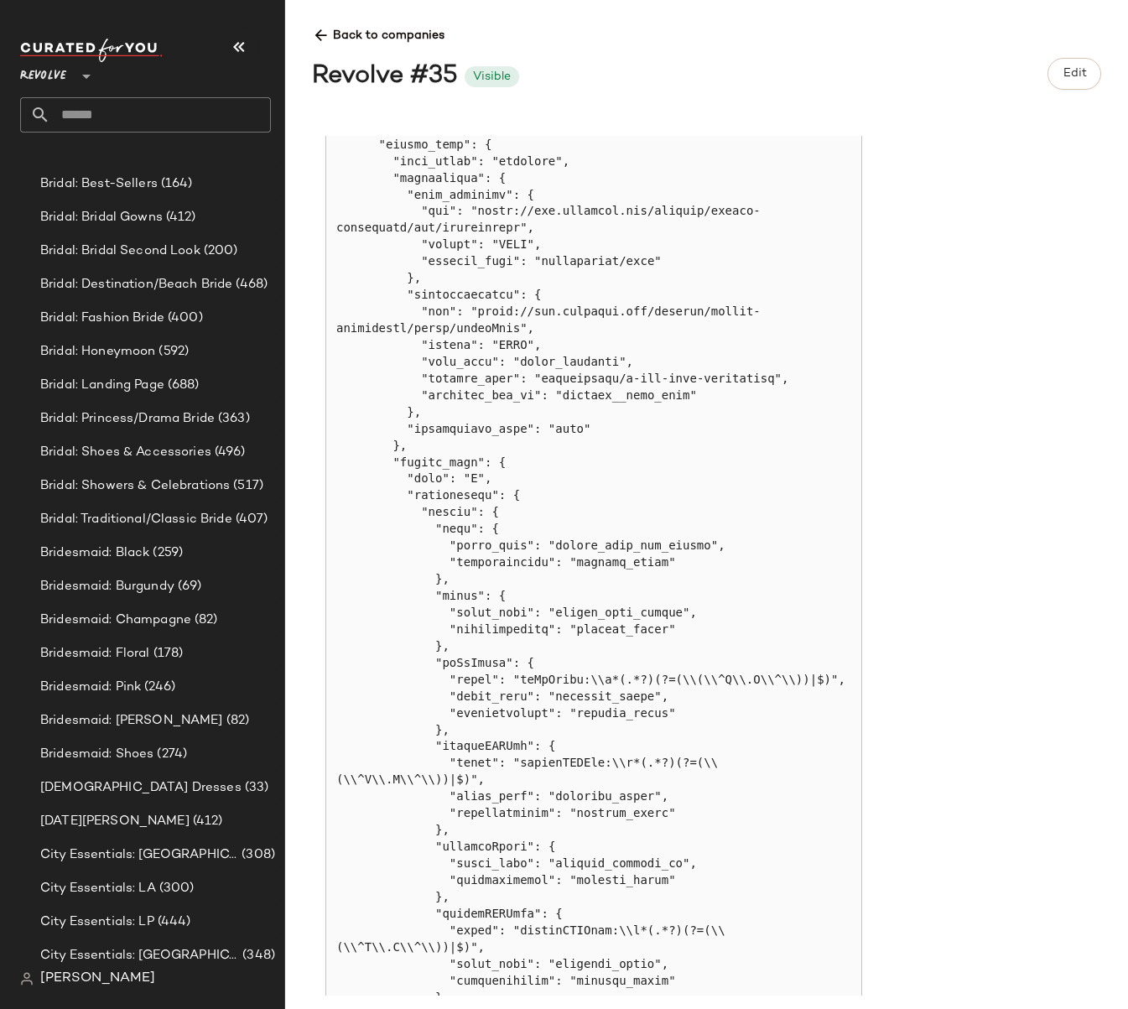
scroll to position [1356, 0]
